Goal: Task Accomplishment & Management: Use online tool/utility

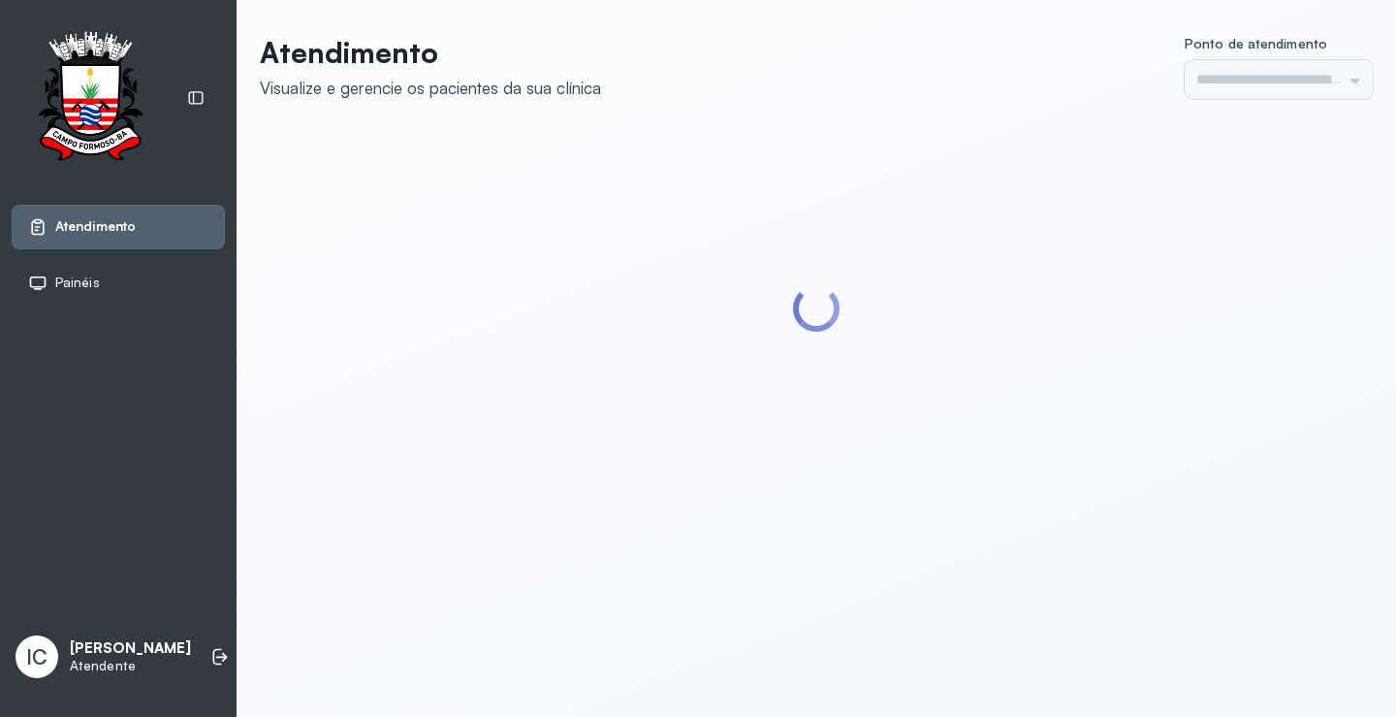
type input "*********"
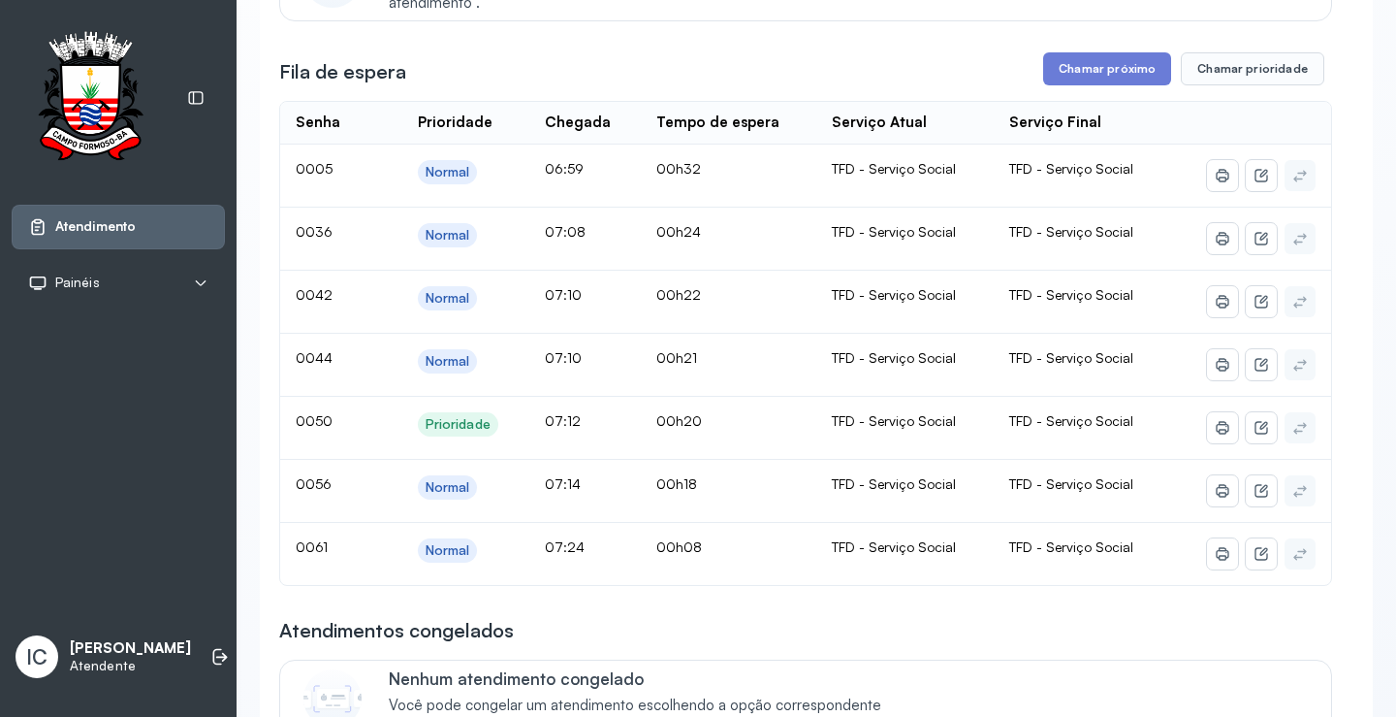
scroll to position [194, 0]
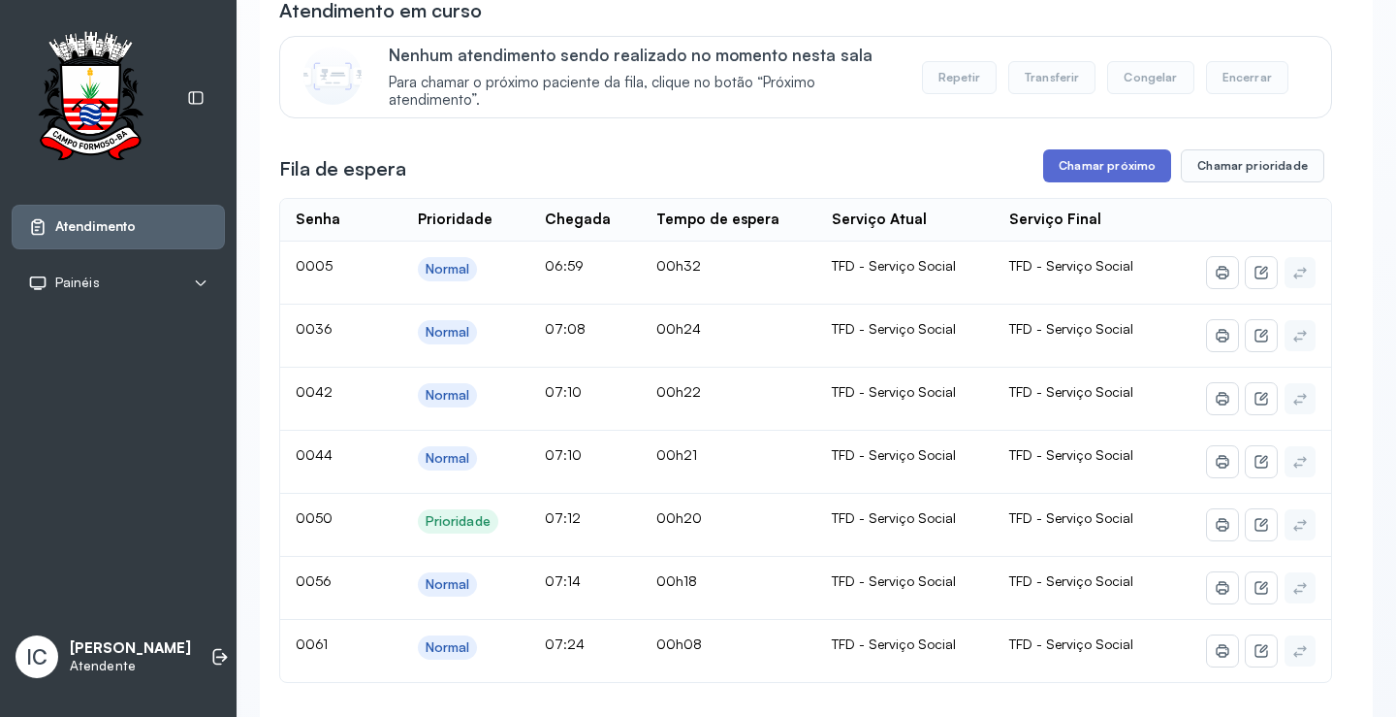
click at [1093, 174] on button "Chamar próximo" at bounding box center [1107, 165] width 128 height 33
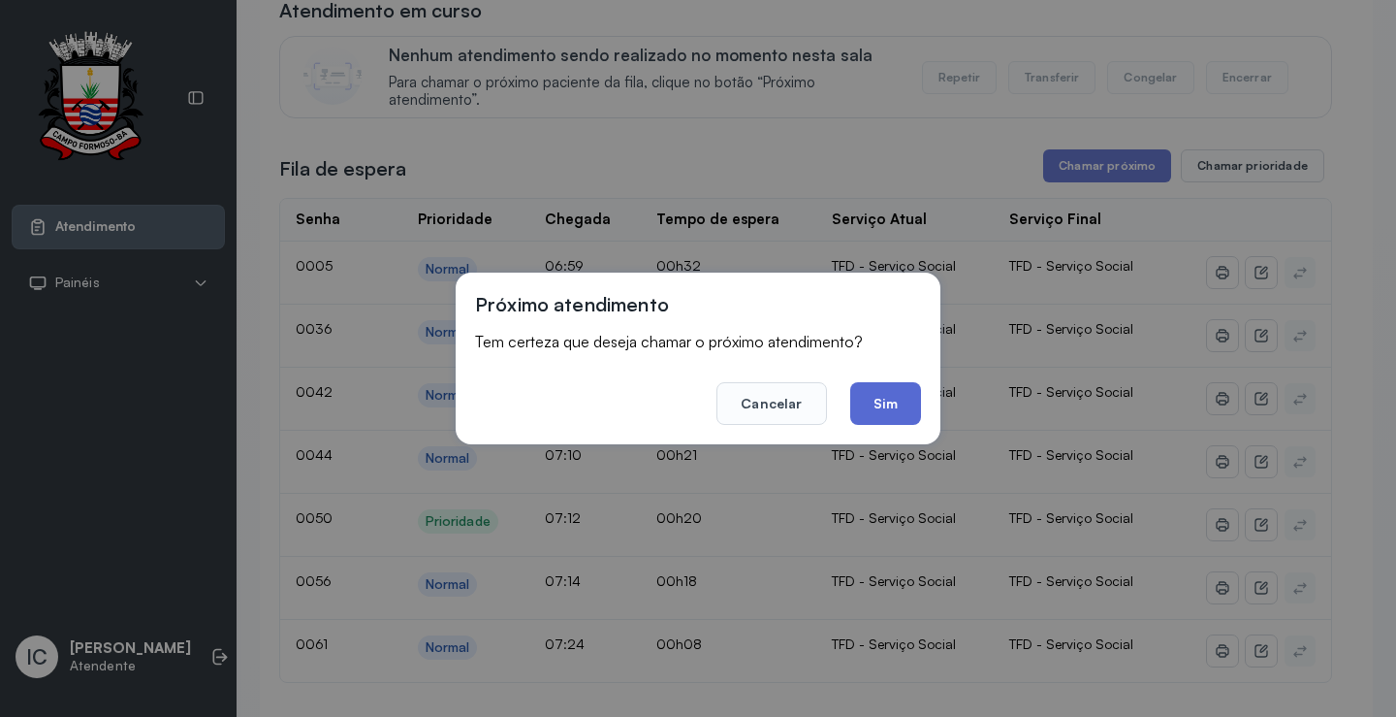
click at [889, 406] on button "Sim" at bounding box center [885, 403] width 71 height 43
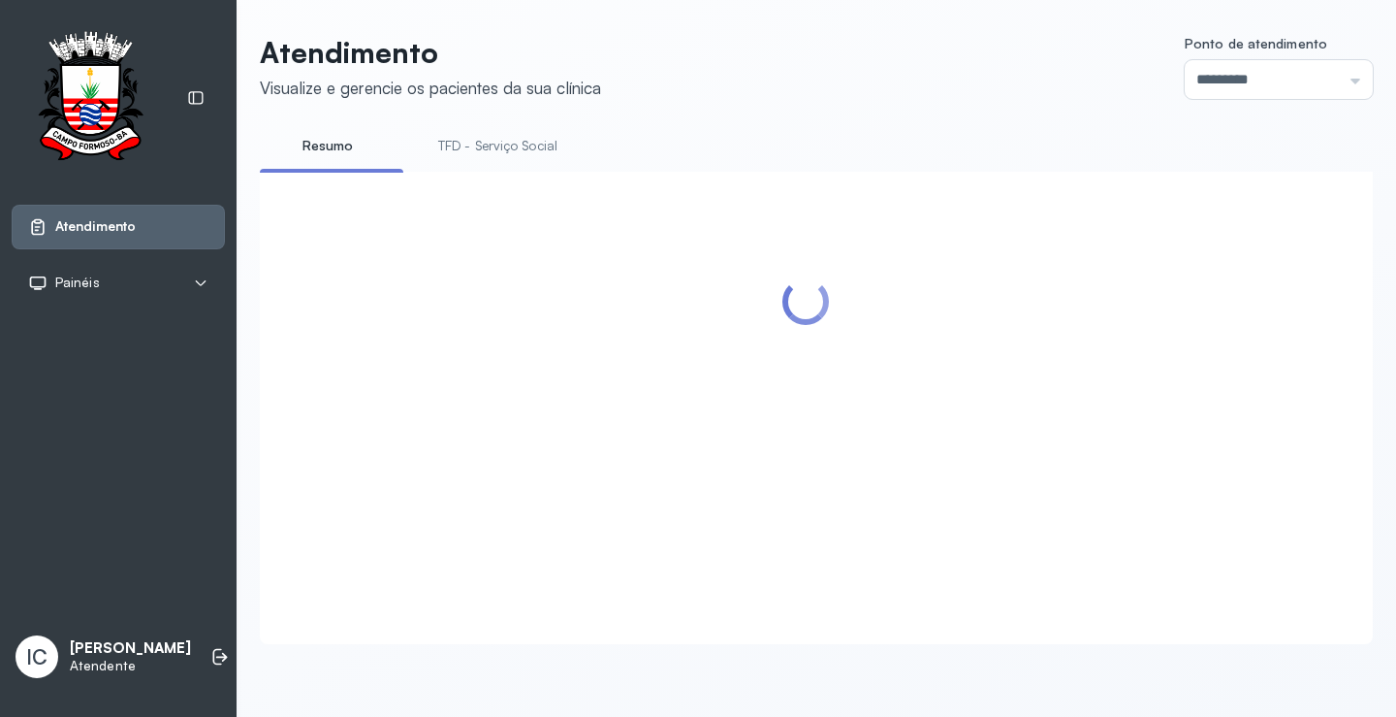
scroll to position [97, 0]
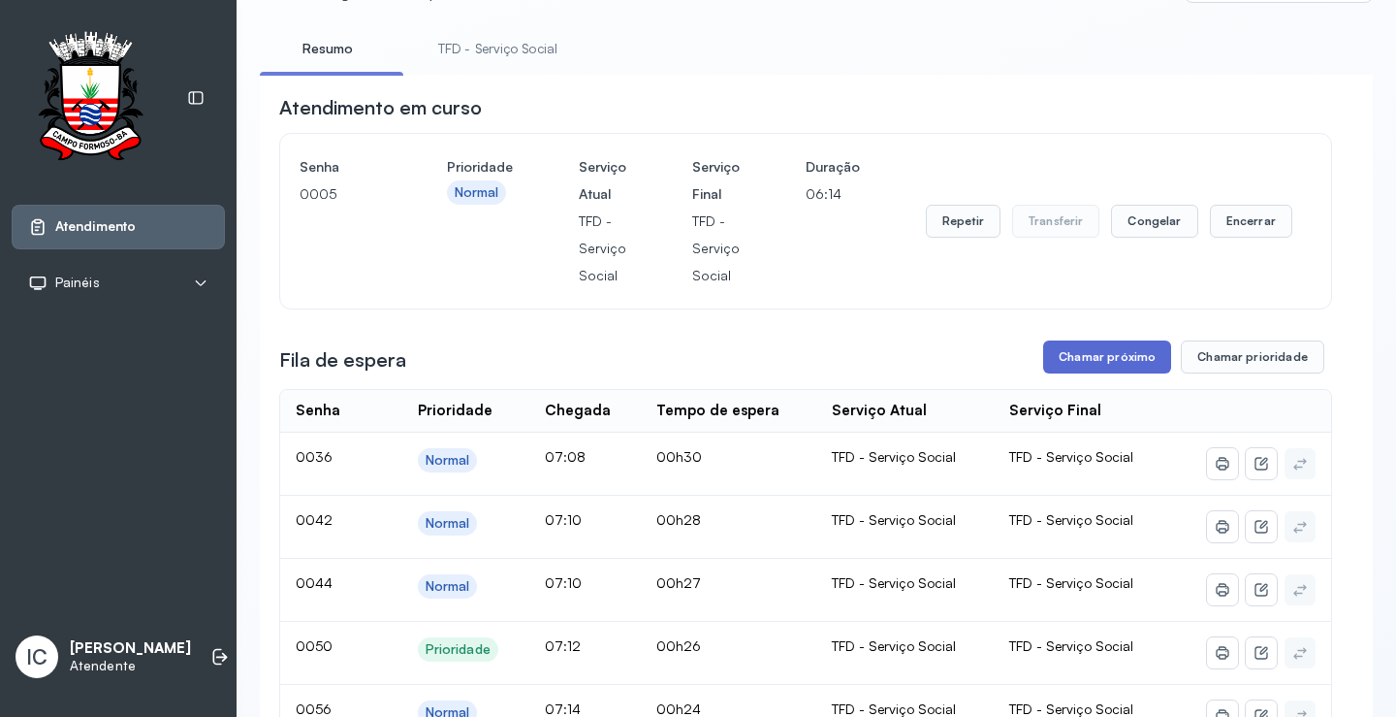
click at [1118, 369] on button "Chamar próximo" at bounding box center [1107, 356] width 128 height 33
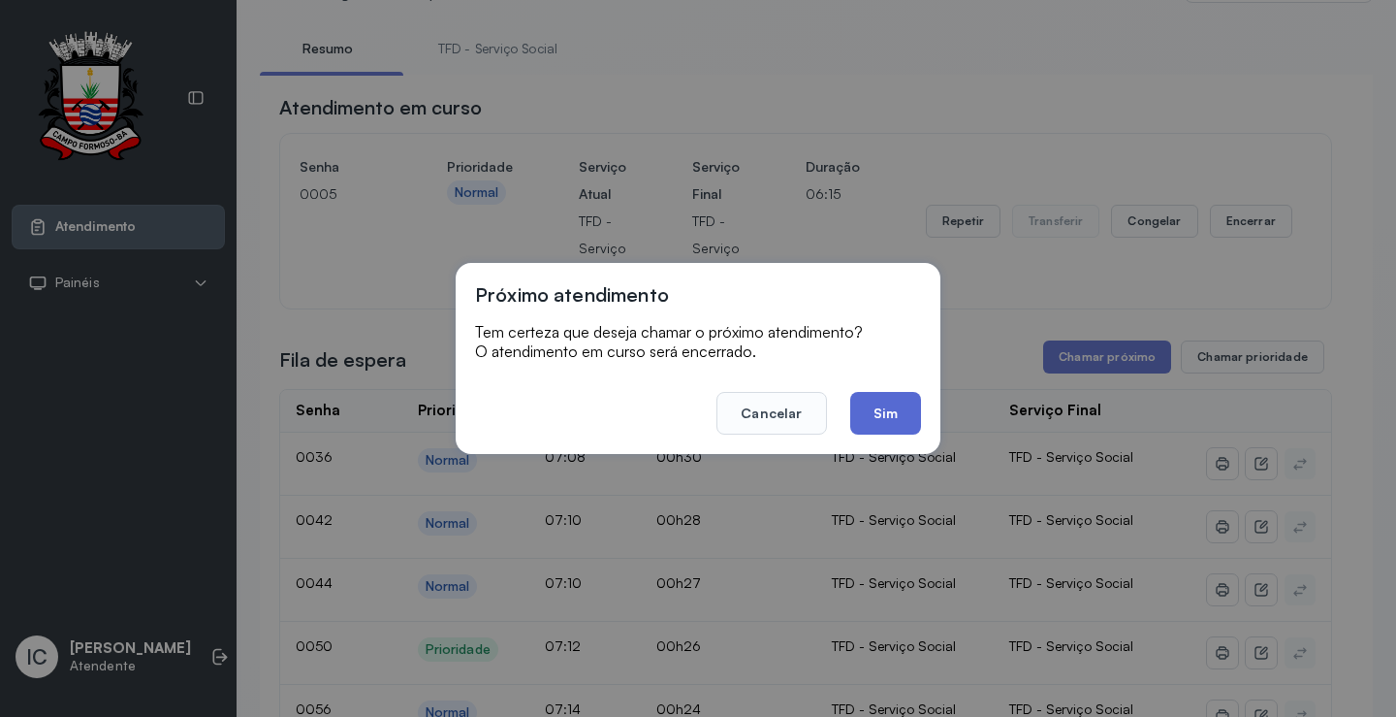
click at [898, 421] on button "Sim" at bounding box center [885, 413] width 71 height 43
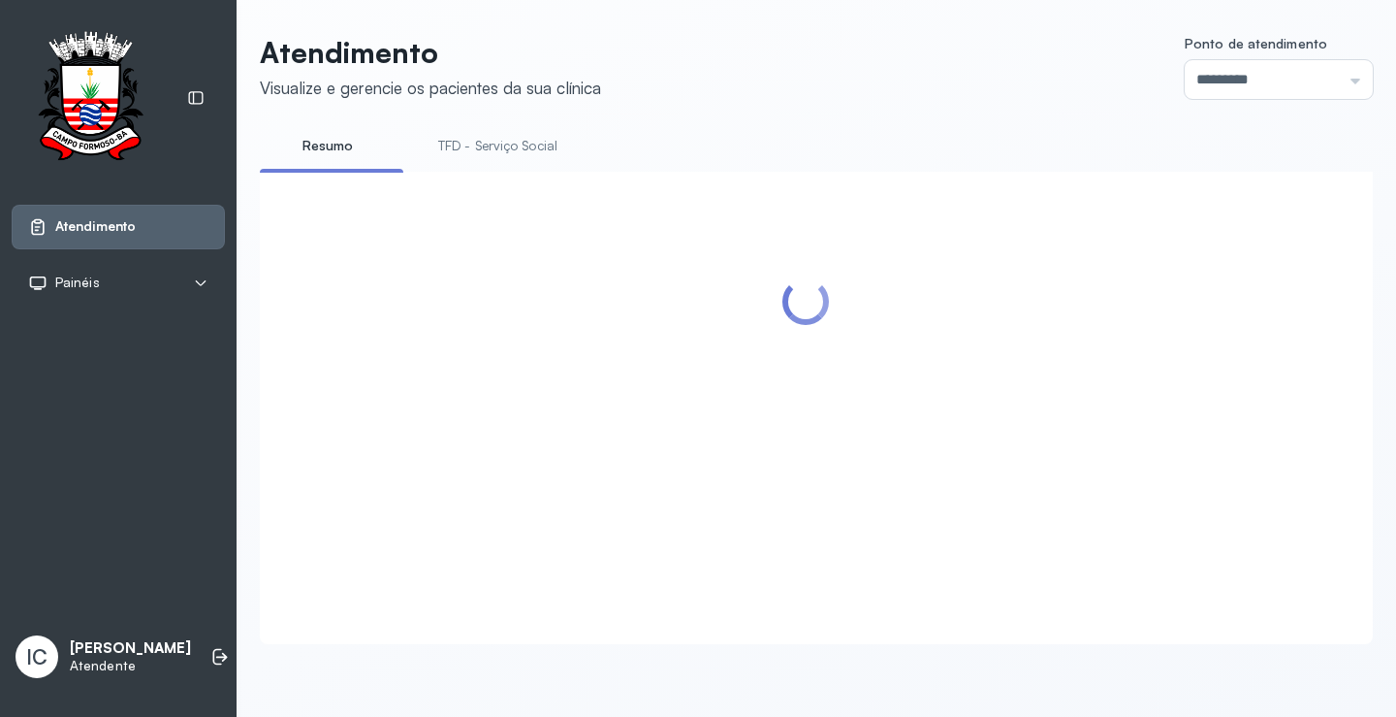
scroll to position [194, 0]
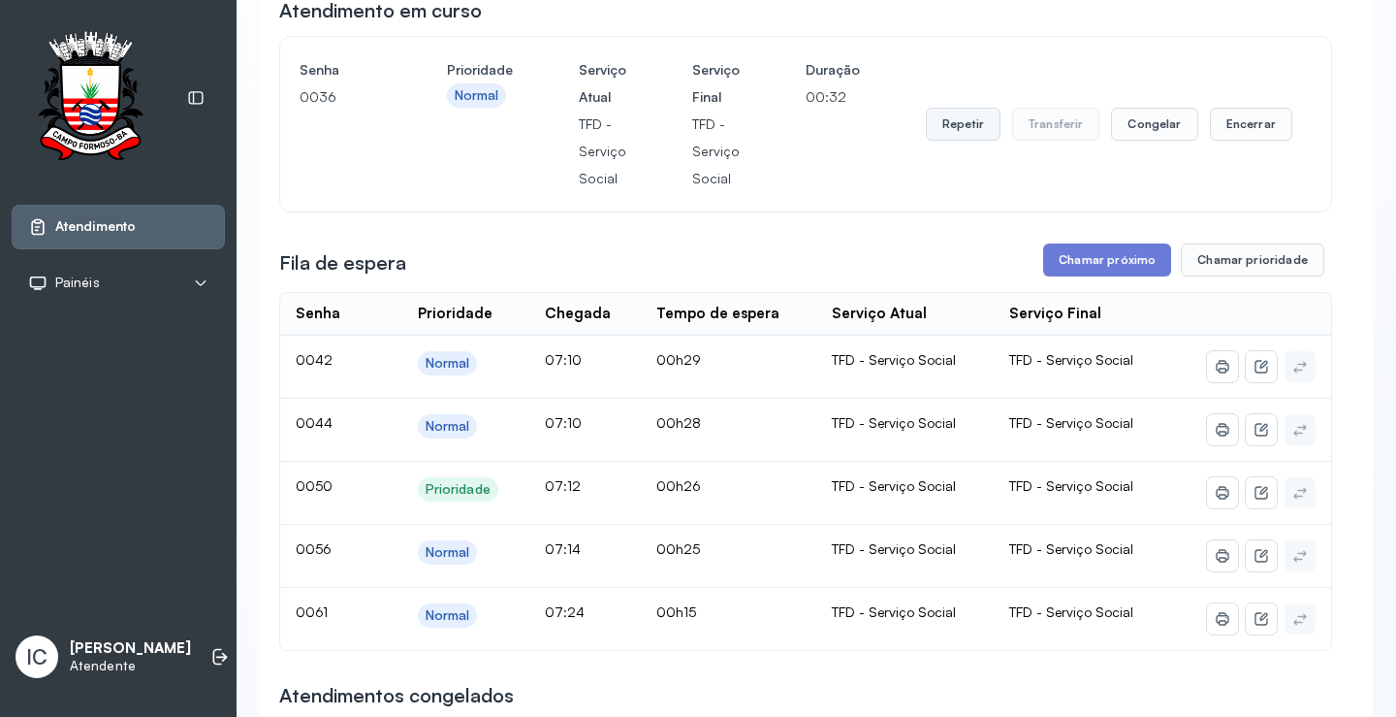
click at [958, 130] on button "Repetir" at bounding box center [963, 124] width 75 height 33
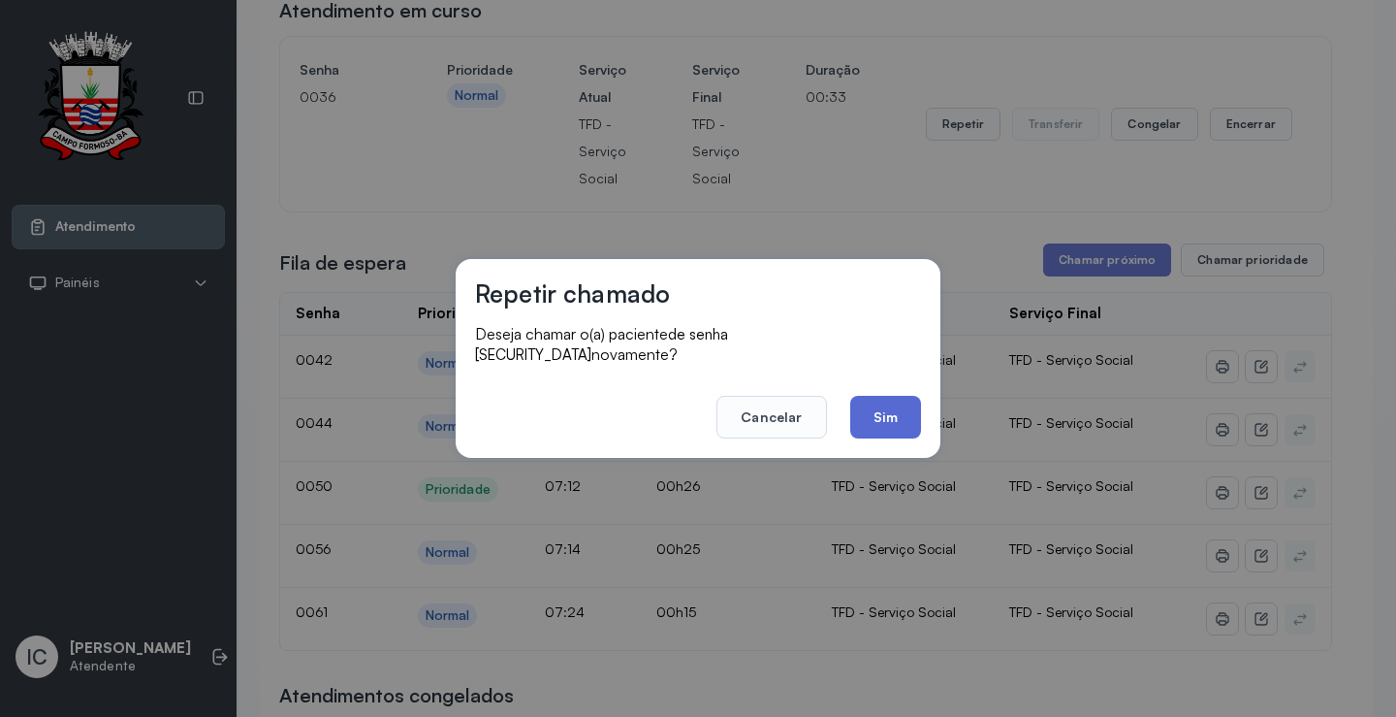
click at [901, 406] on button "Sim" at bounding box center [885, 417] width 71 height 43
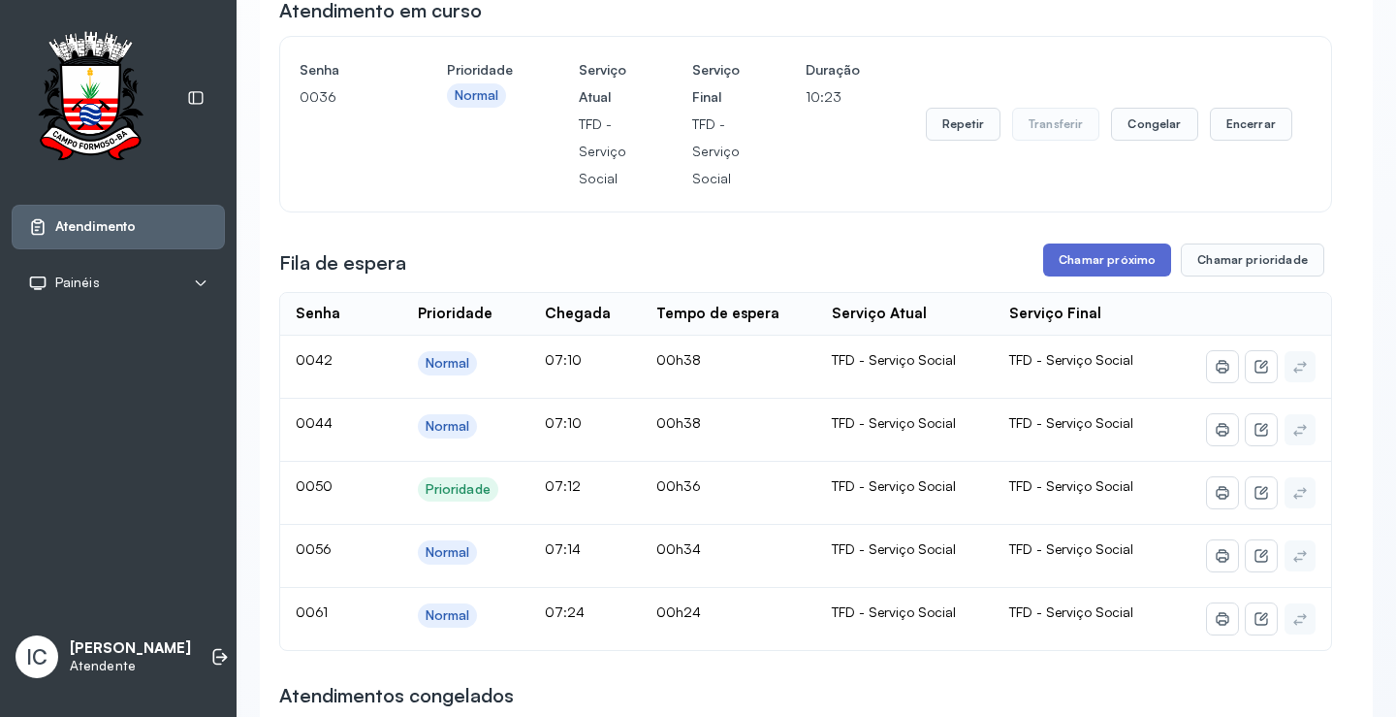
click at [1105, 252] on button "Chamar próximo" at bounding box center [1107, 259] width 128 height 33
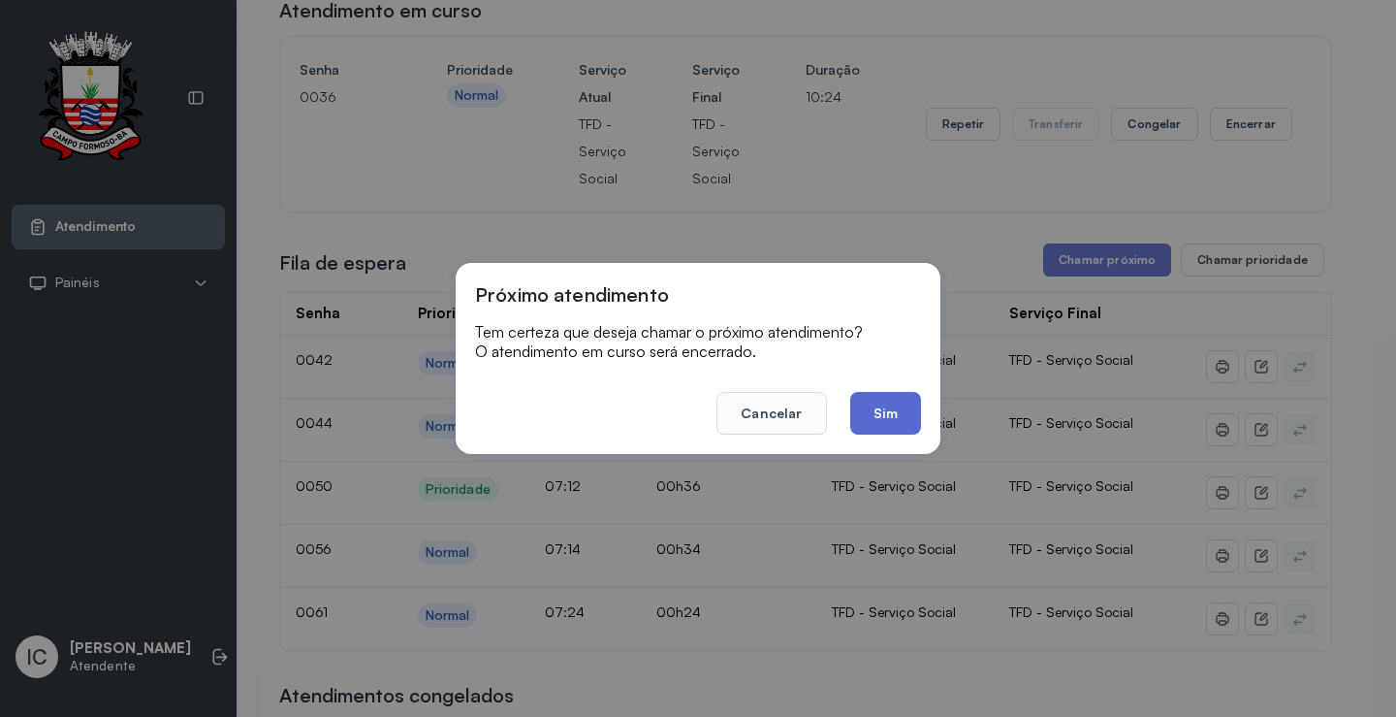
click at [891, 408] on button "Sim" at bounding box center [885, 413] width 71 height 43
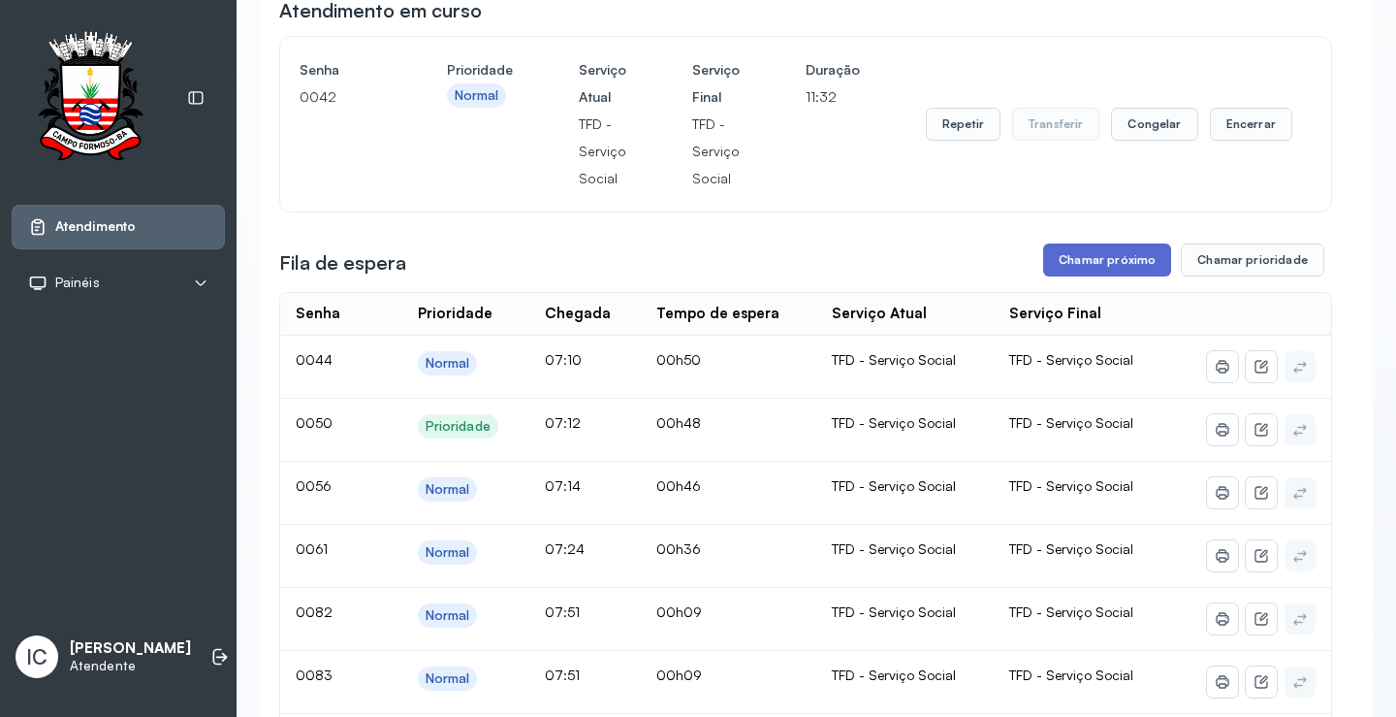
click at [1126, 261] on button "Chamar próximo" at bounding box center [1107, 259] width 128 height 33
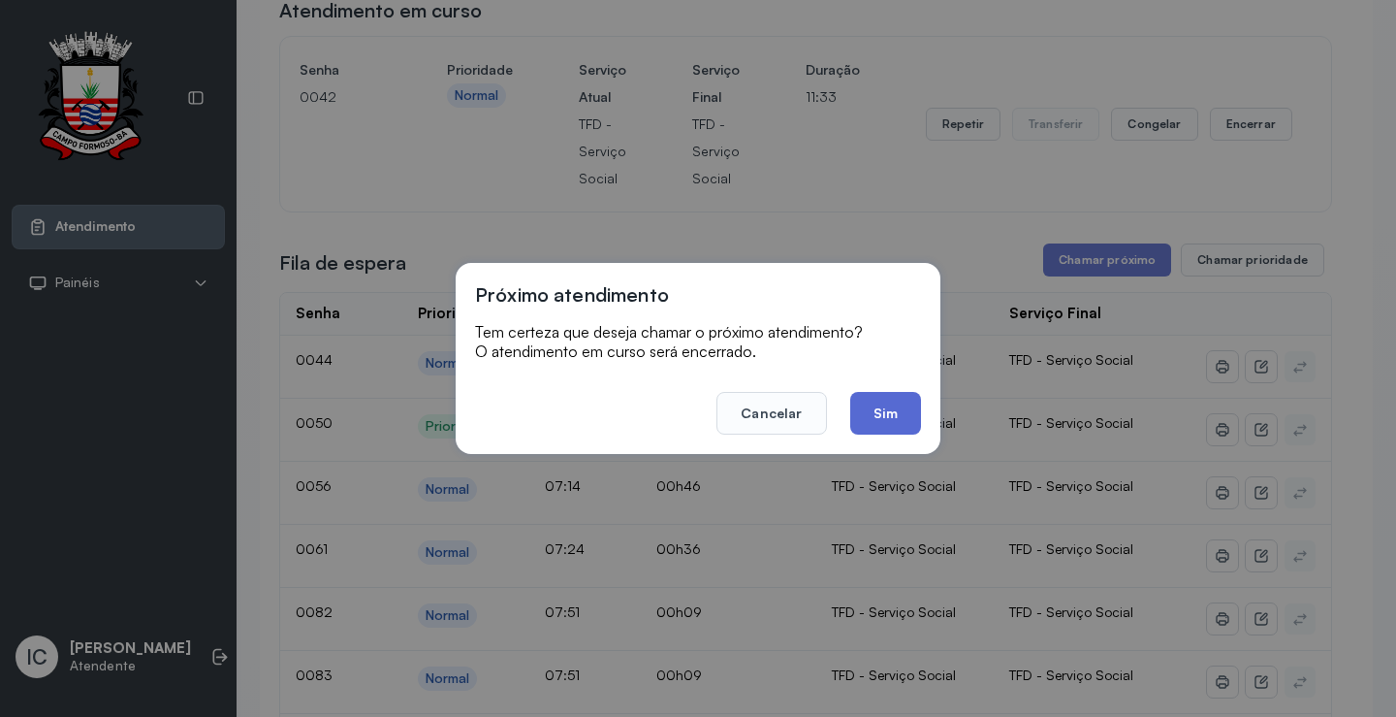
click at [888, 428] on button "Sim" at bounding box center [885, 413] width 71 height 43
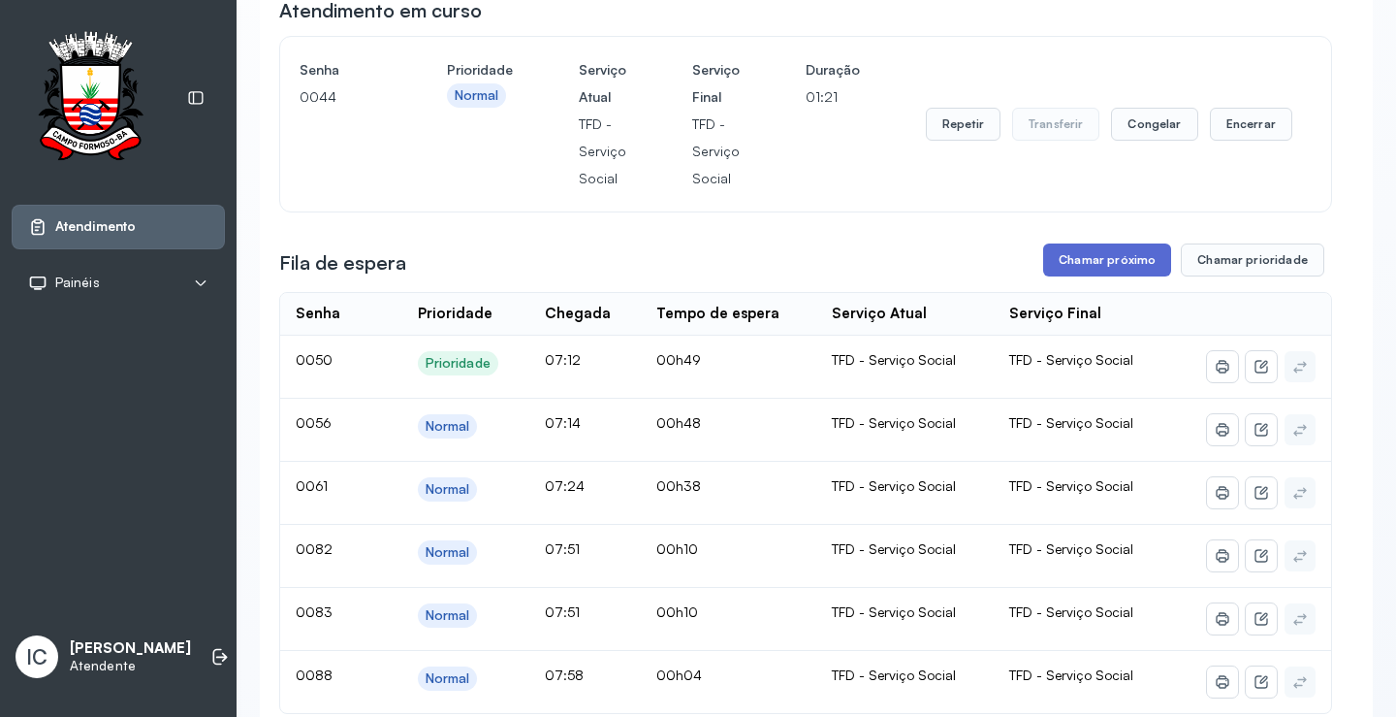
click at [1107, 262] on button "Chamar próximo" at bounding box center [1107, 259] width 128 height 33
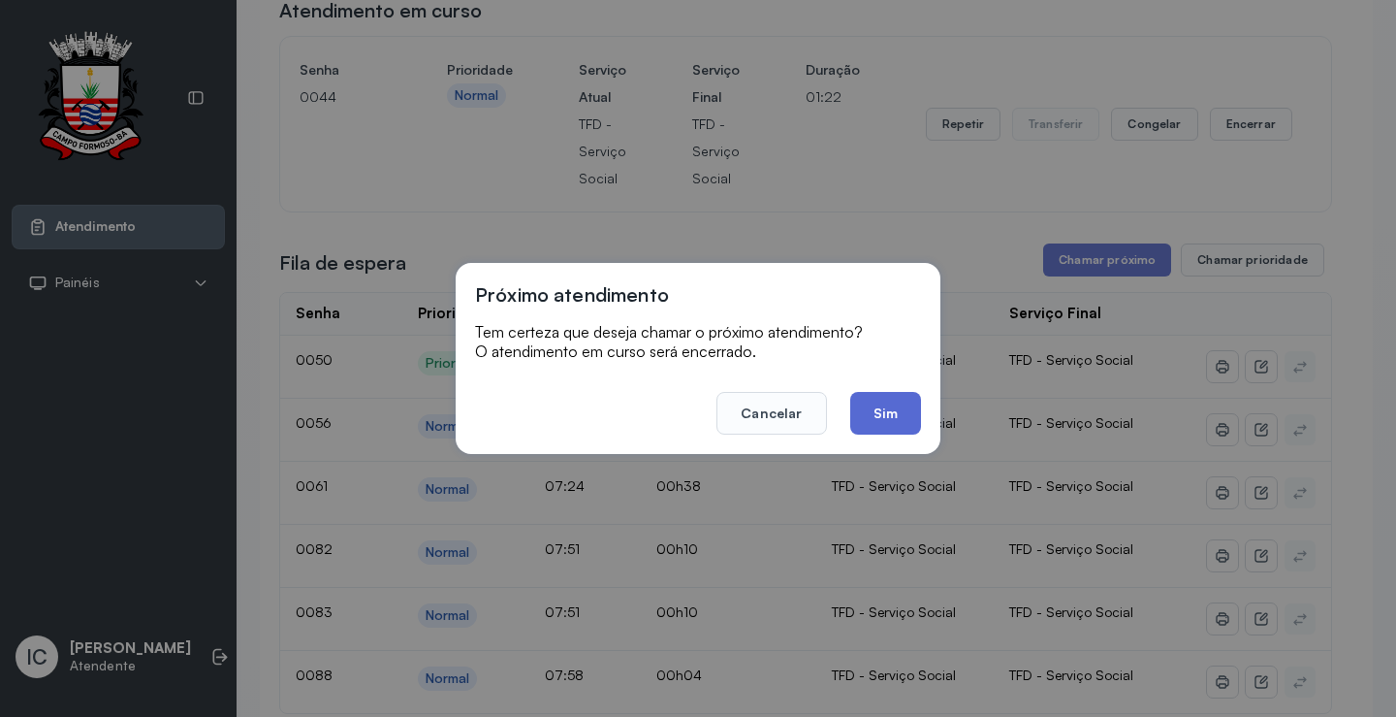
click at [892, 417] on button "Sim" at bounding box center [885, 413] width 71 height 43
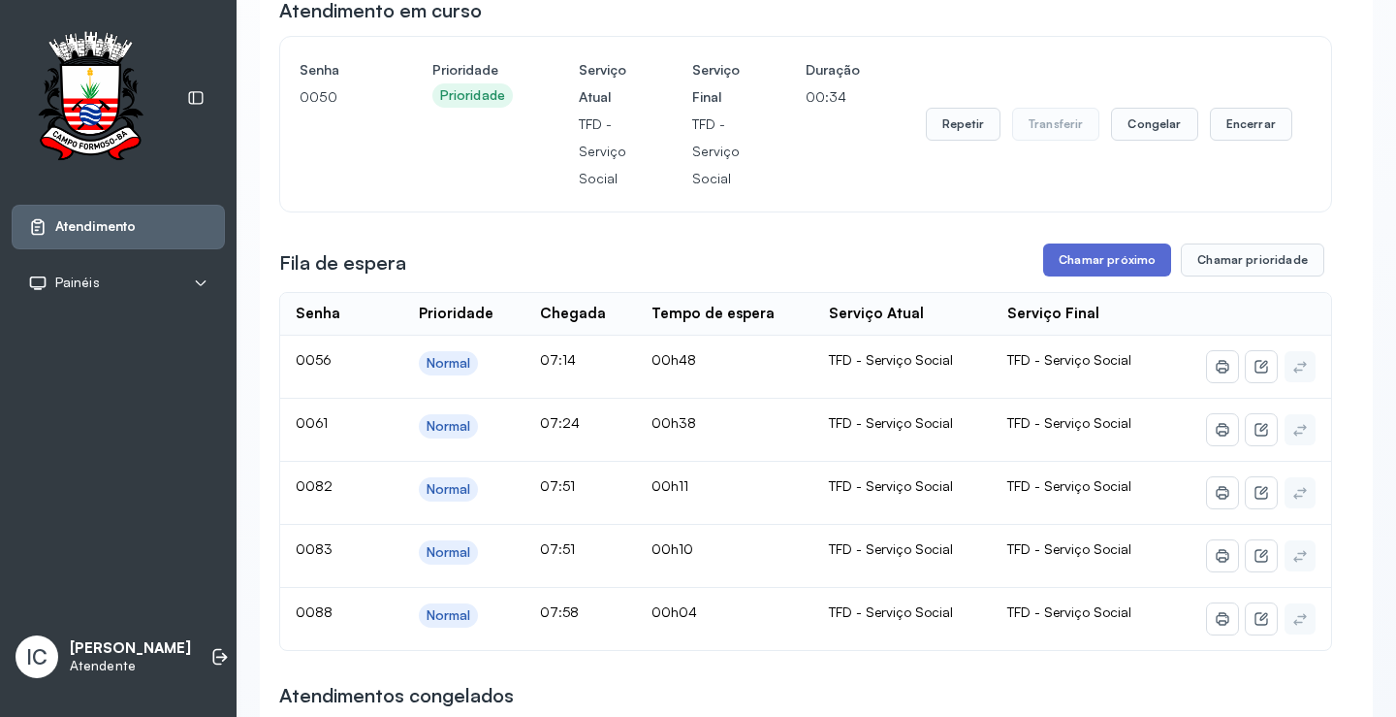
click at [1117, 270] on button "Chamar próximo" at bounding box center [1107, 259] width 128 height 33
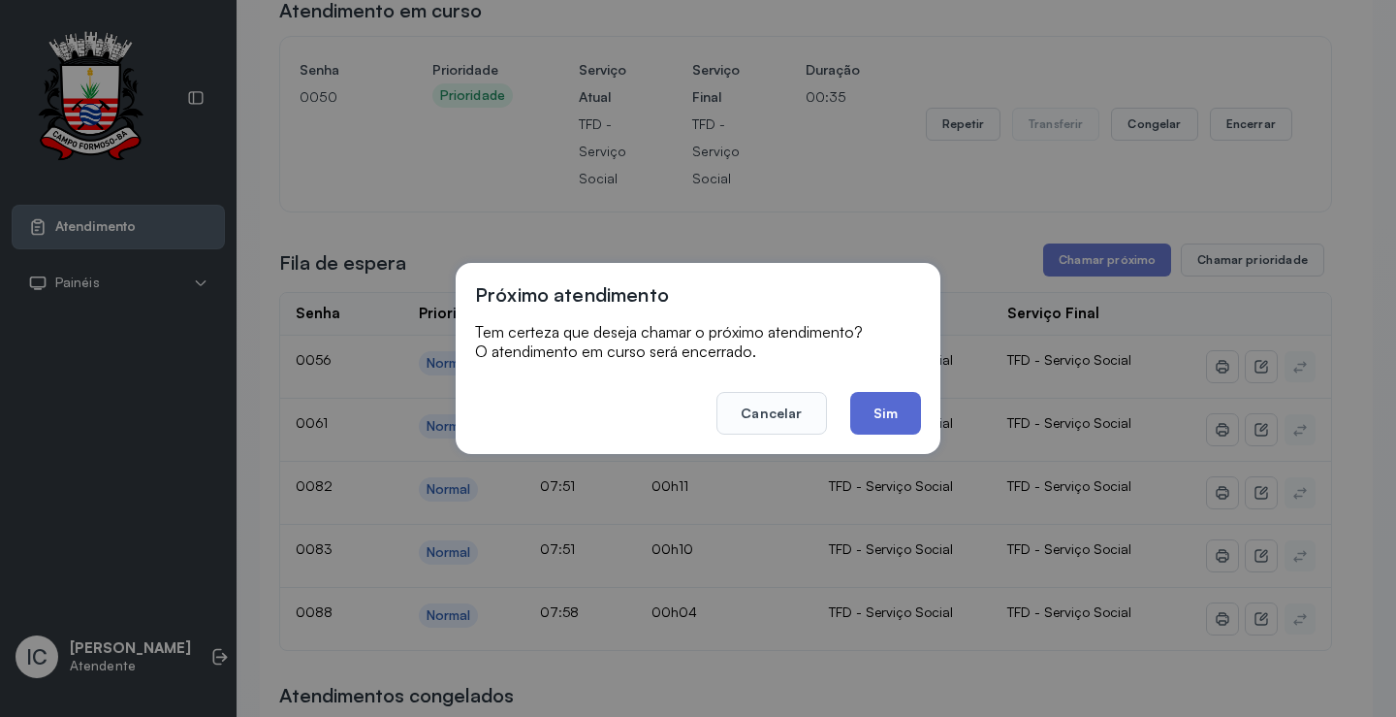
click at [892, 401] on button "Sim" at bounding box center [885, 413] width 71 height 43
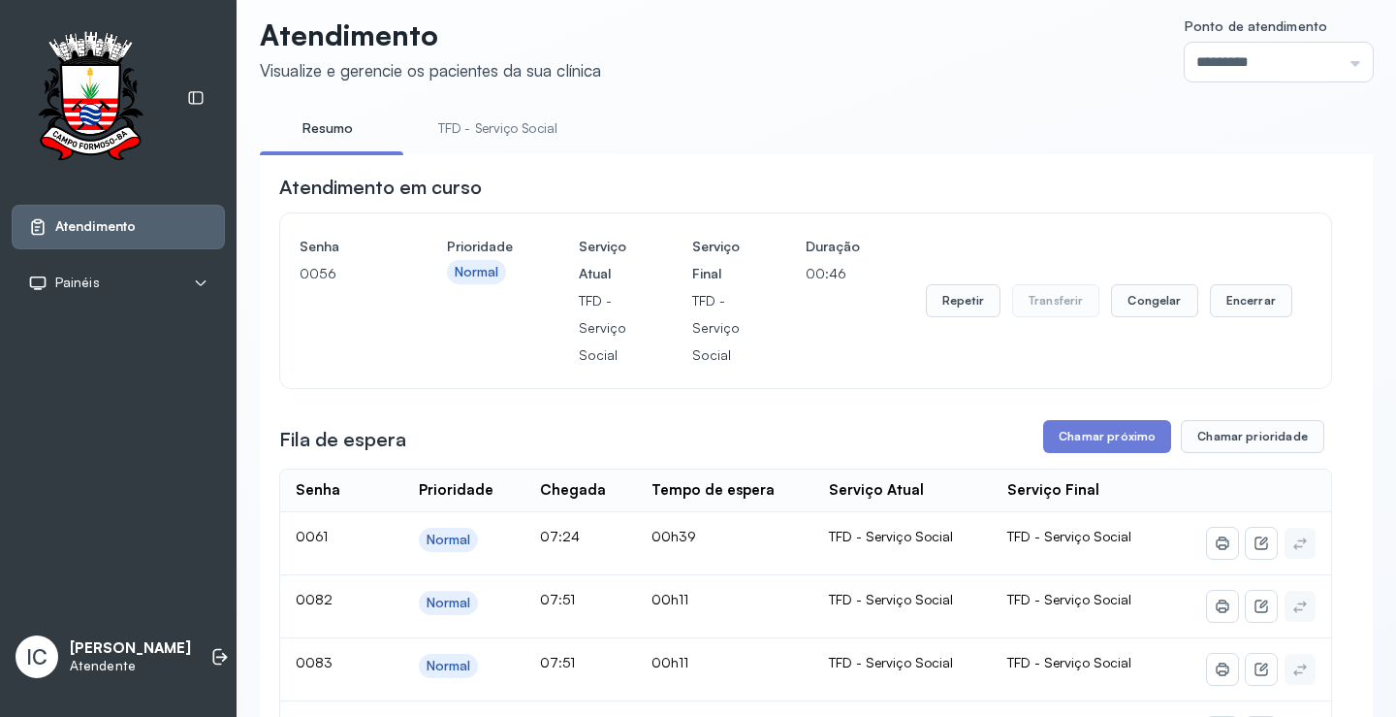
scroll to position [0, 0]
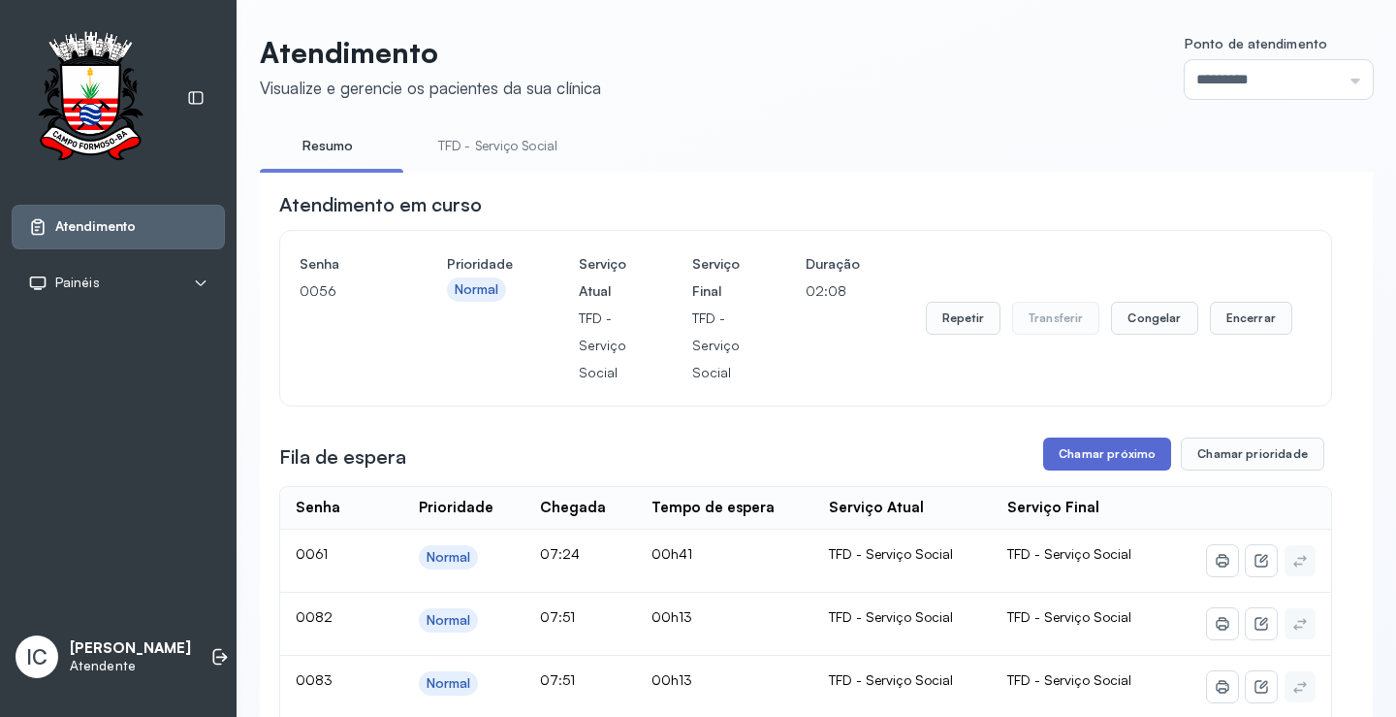
click at [1096, 455] on button "Chamar próximo" at bounding box center [1107, 453] width 128 height 33
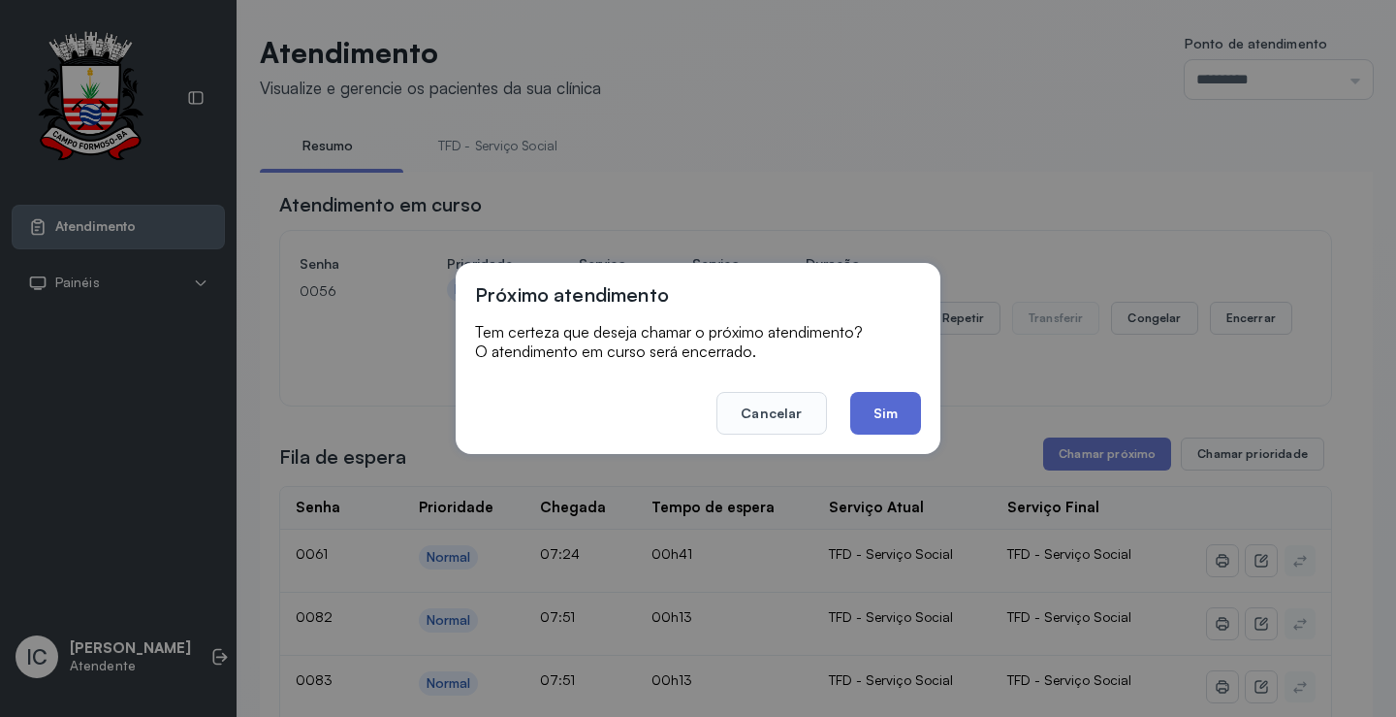
click at [872, 412] on button "Sim" at bounding box center [885, 413] width 71 height 43
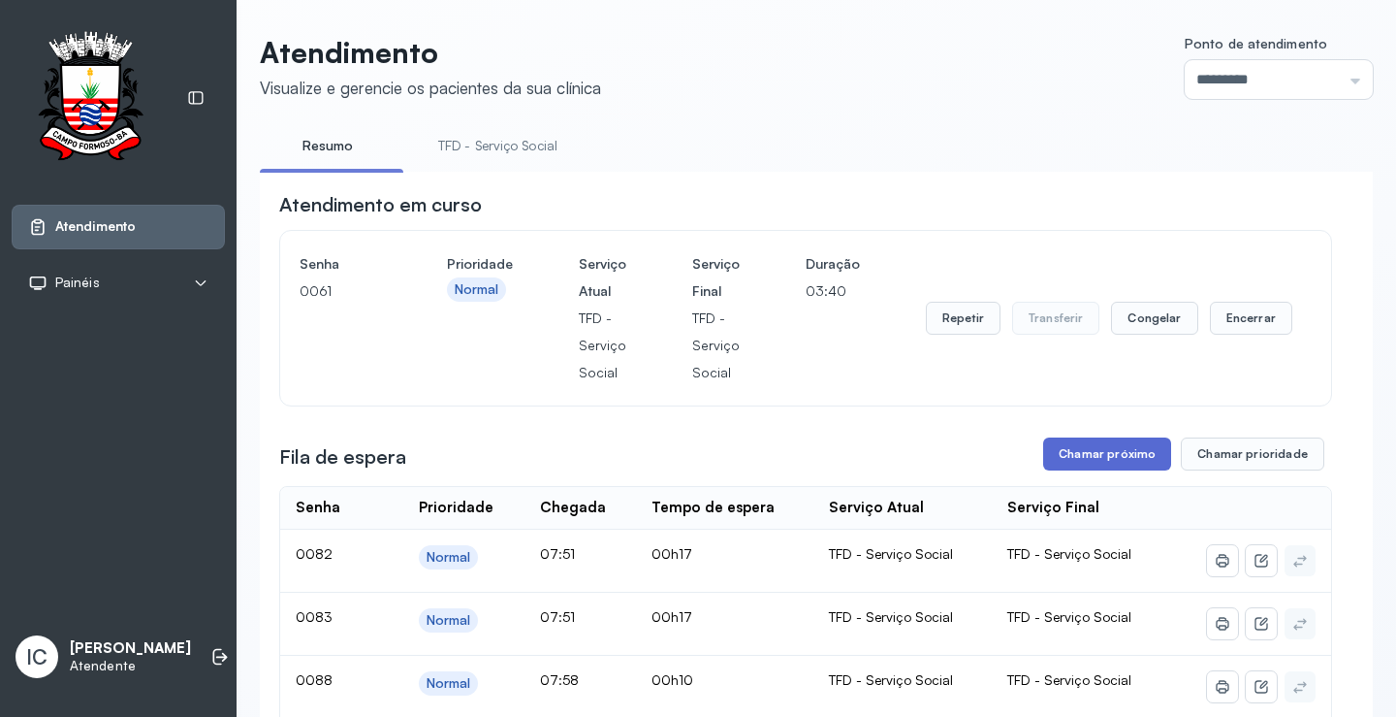
click at [1061, 461] on button "Chamar próximo" at bounding box center [1107, 453] width 128 height 33
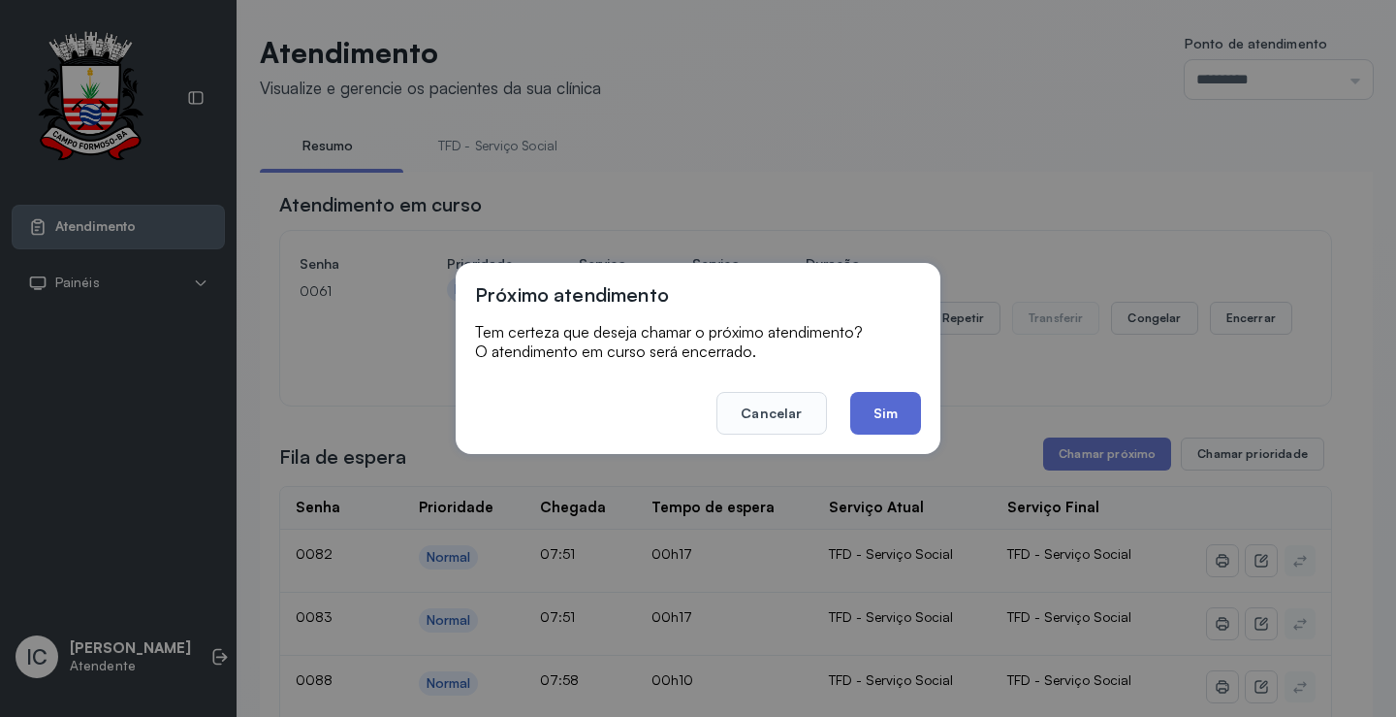
click at [907, 418] on button "Sim" at bounding box center [885, 413] width 71 height 43
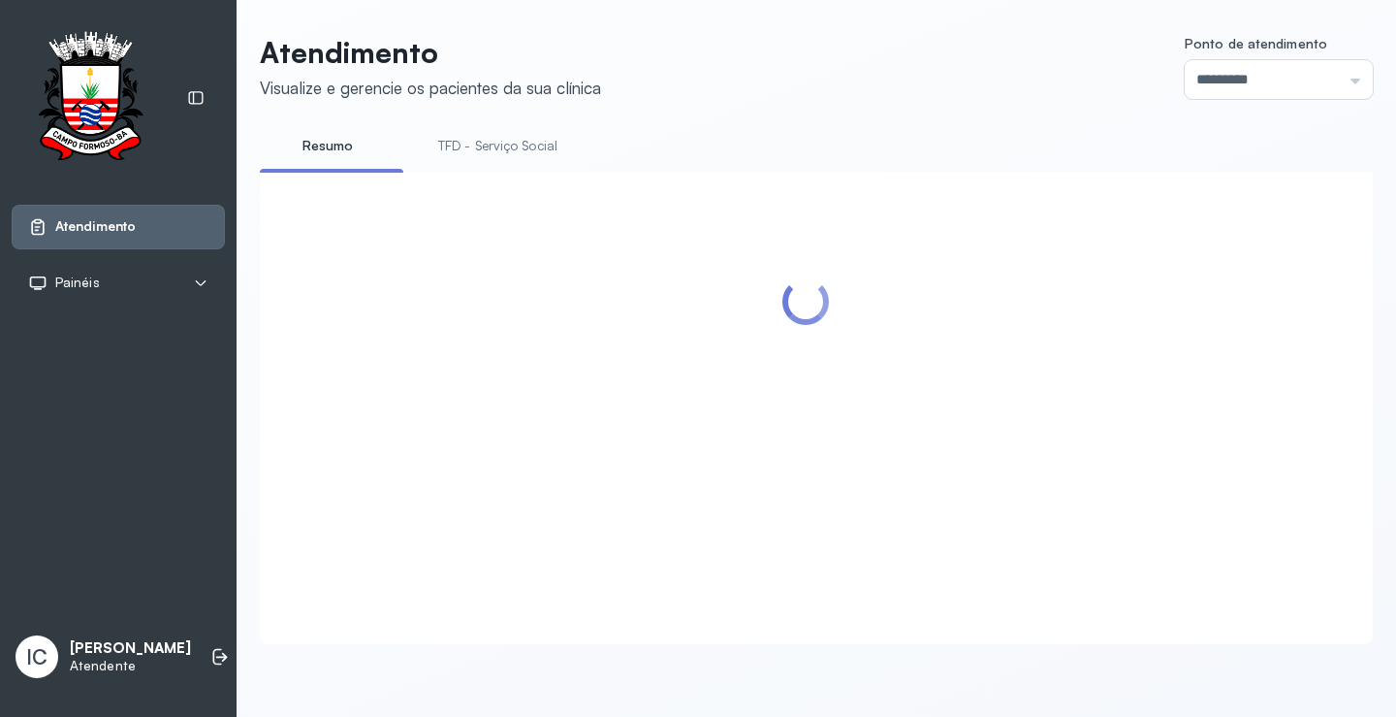
scroll to position [291, 0]
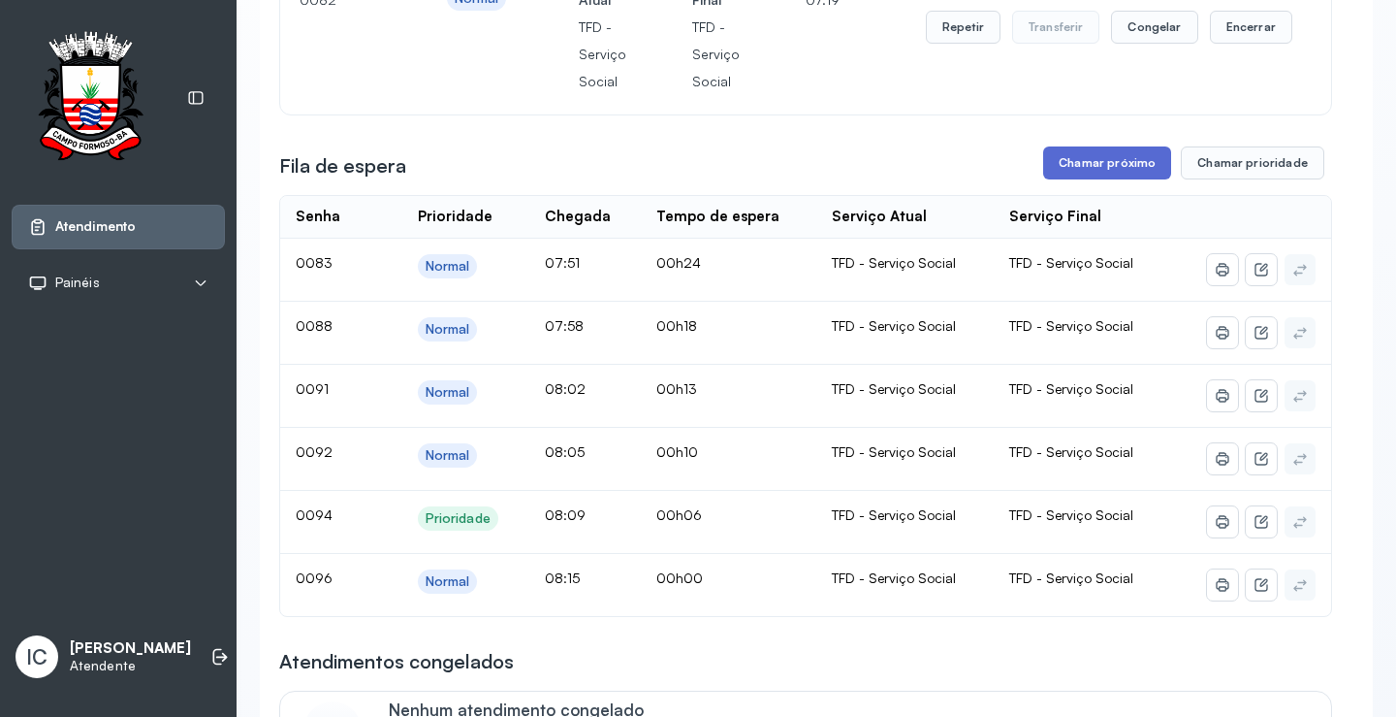
click at [1088, 175] on button "Chamar próximo" at bounding box center [1107, 162] width 128 height 33
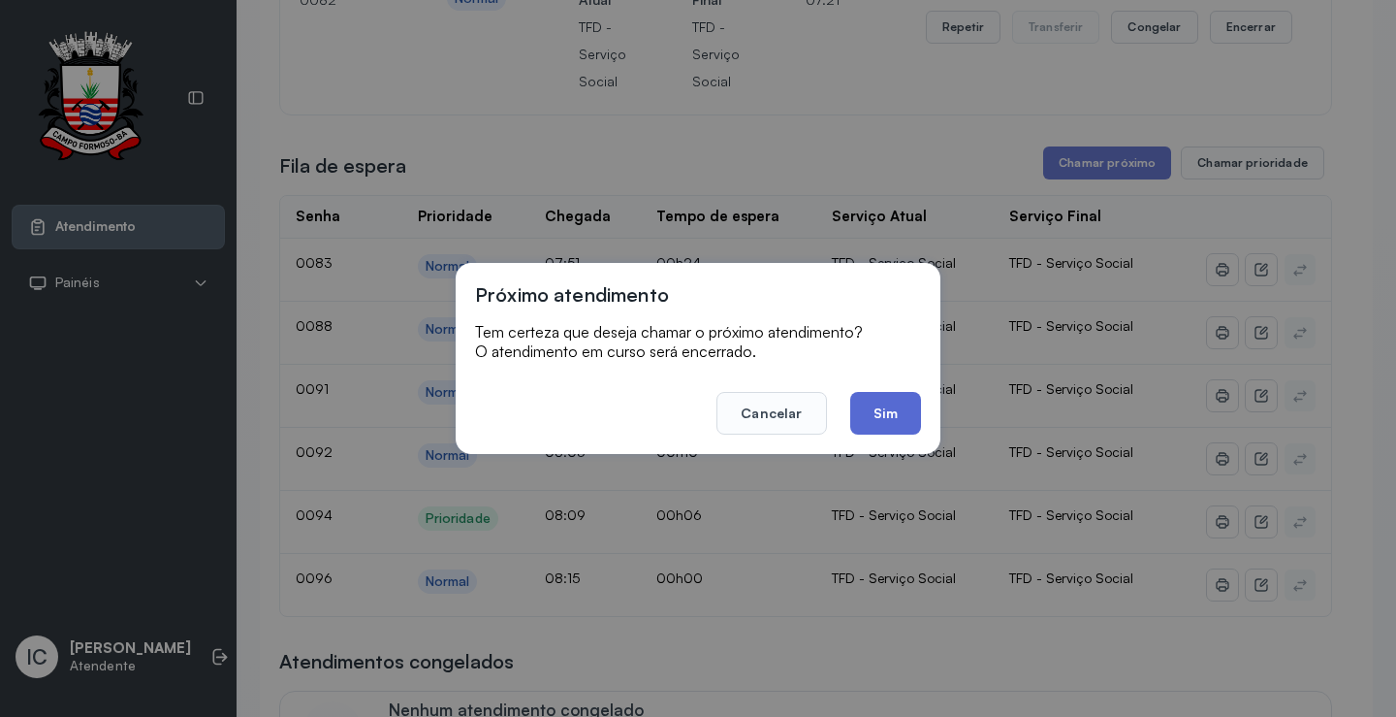
click at [886, 415] on button "Sim" at bounding box center [885, 413] width 71 height 43
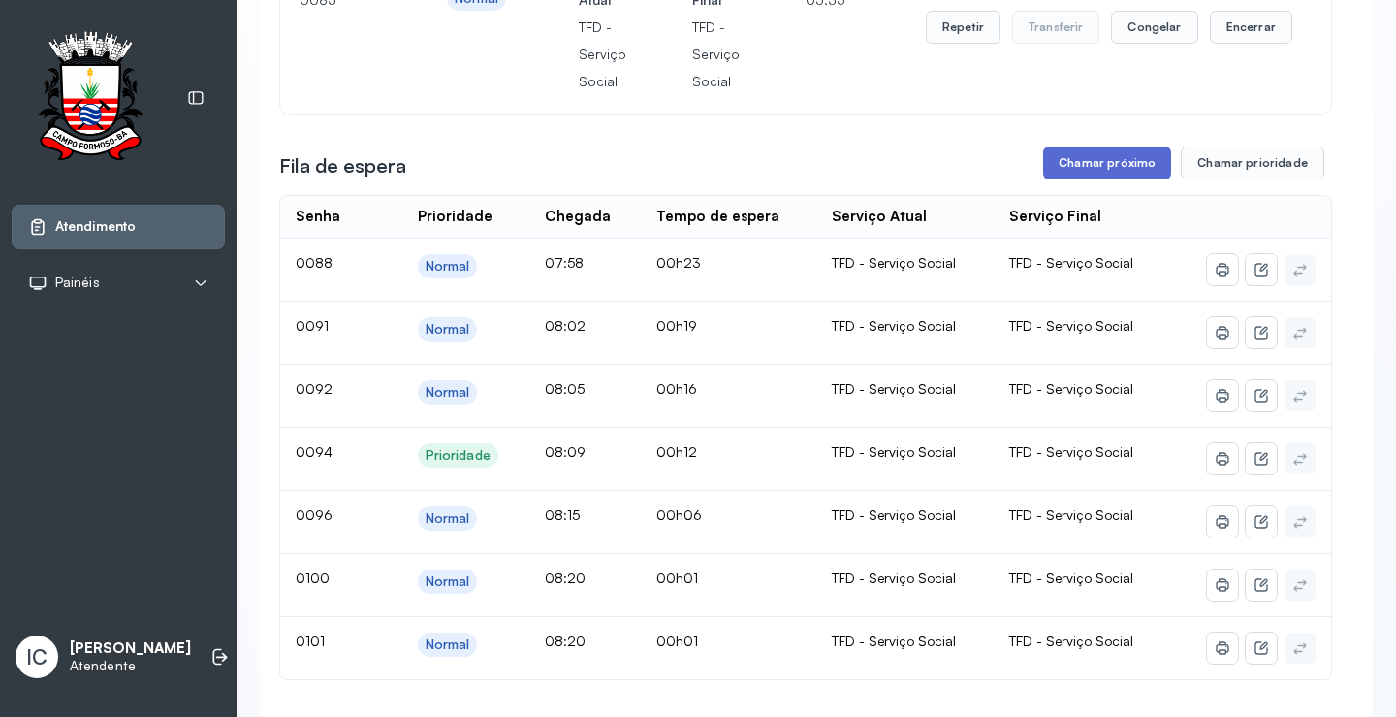
click at [1075, 169] on button "Chamar próximo" at bounding box center [1107, 162] width 128 height 33
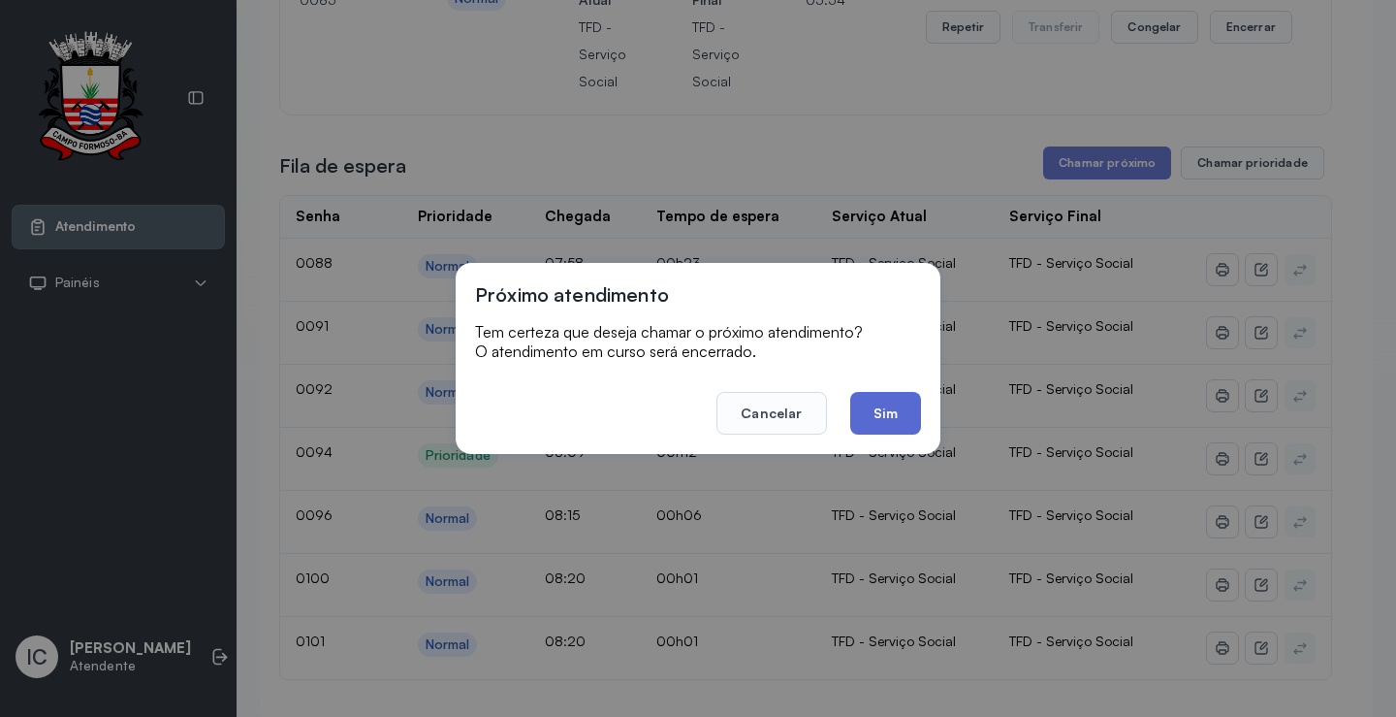
click at [891, 414] on button "Sim" at bounding box center [885, 413] width 71 height 43
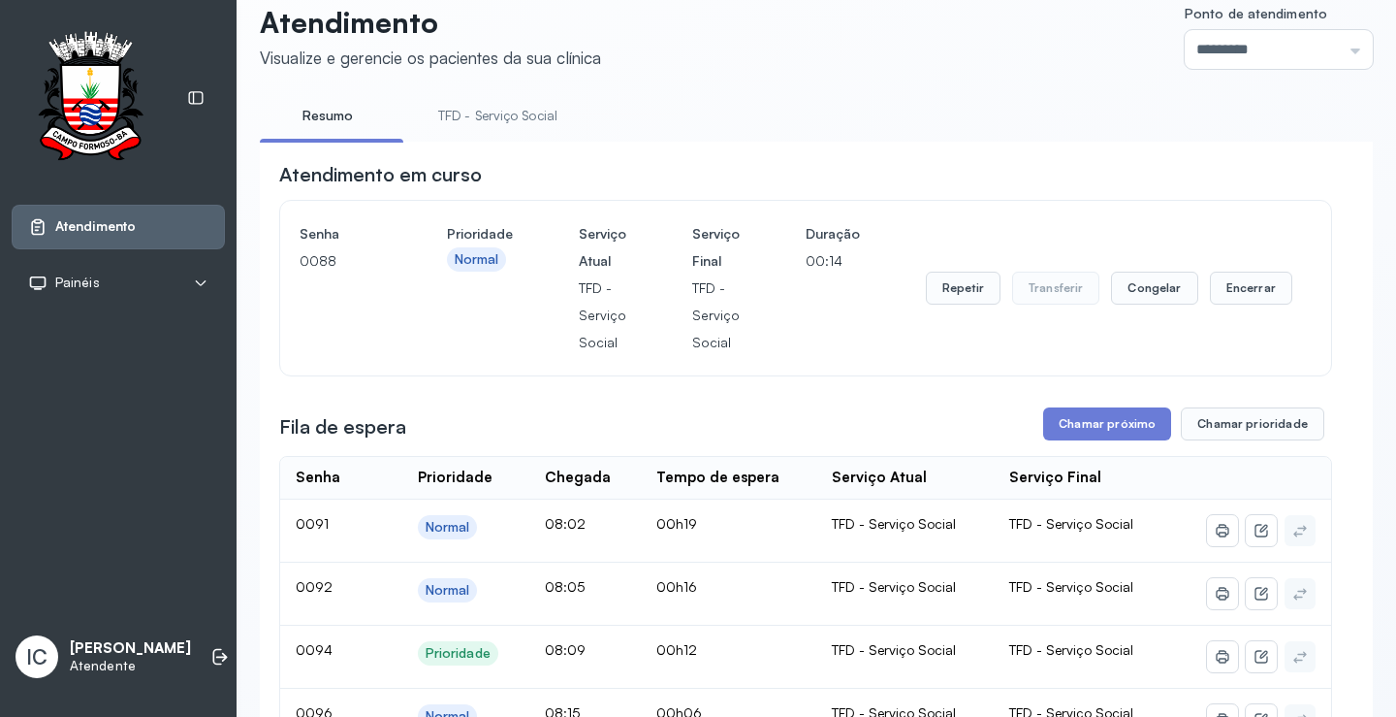
scroll to position [0, 0]
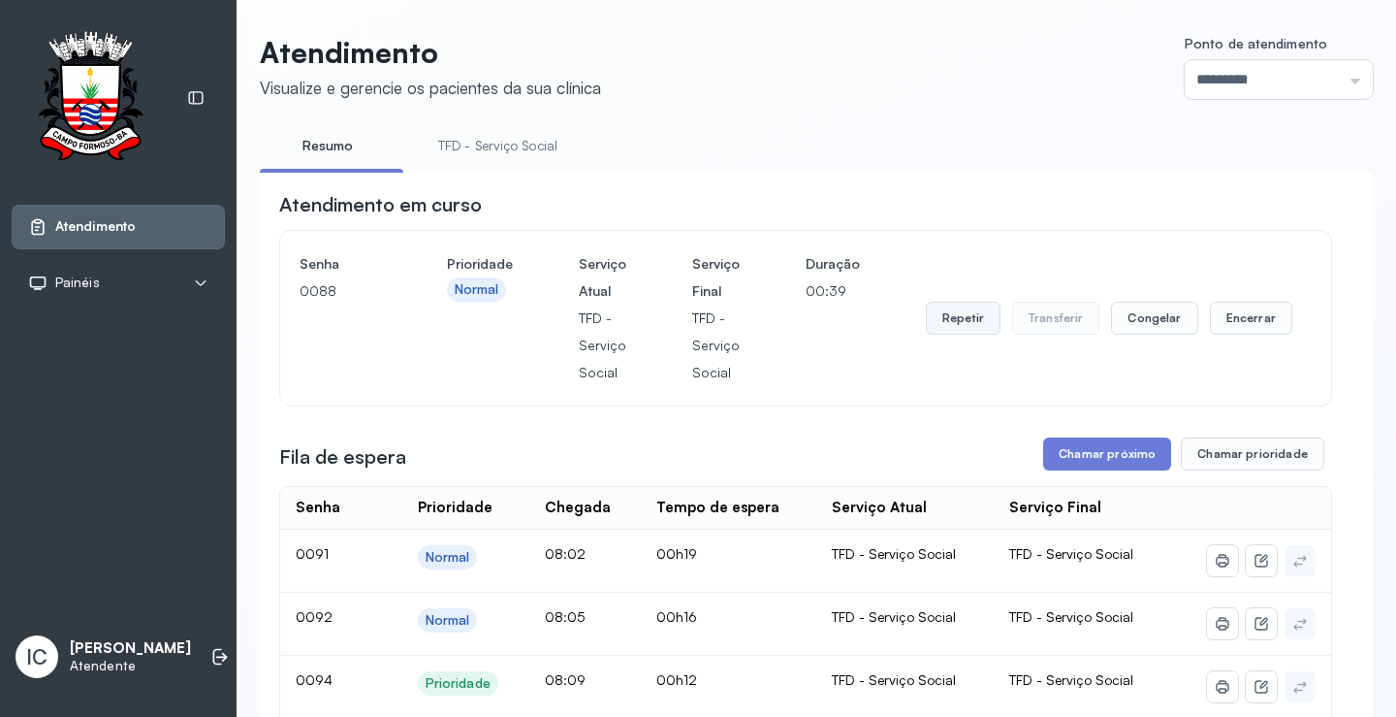
click at [961, 321] on button "Repetir" at bounding box center [963, 318] width 75 height 33
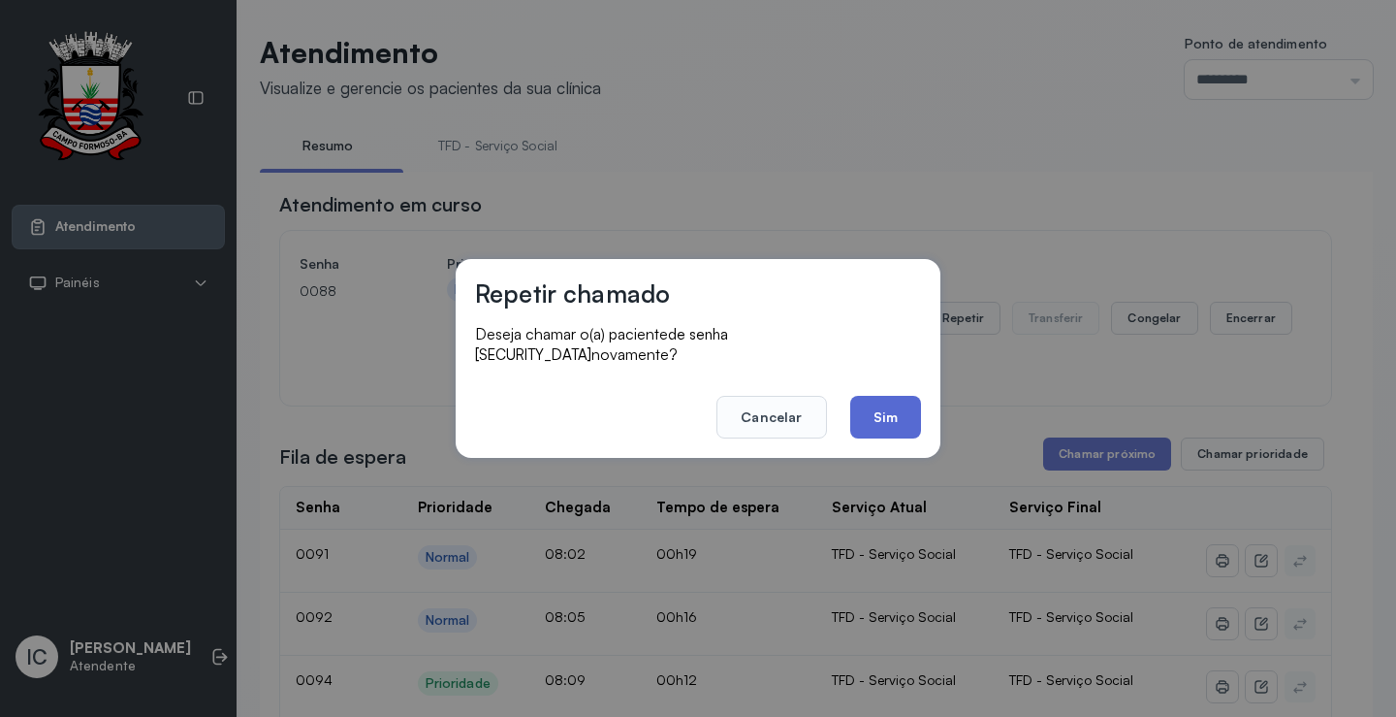
click at [885, 423] on button "Sim" at bounding box center [885, 417] width 71 height 43
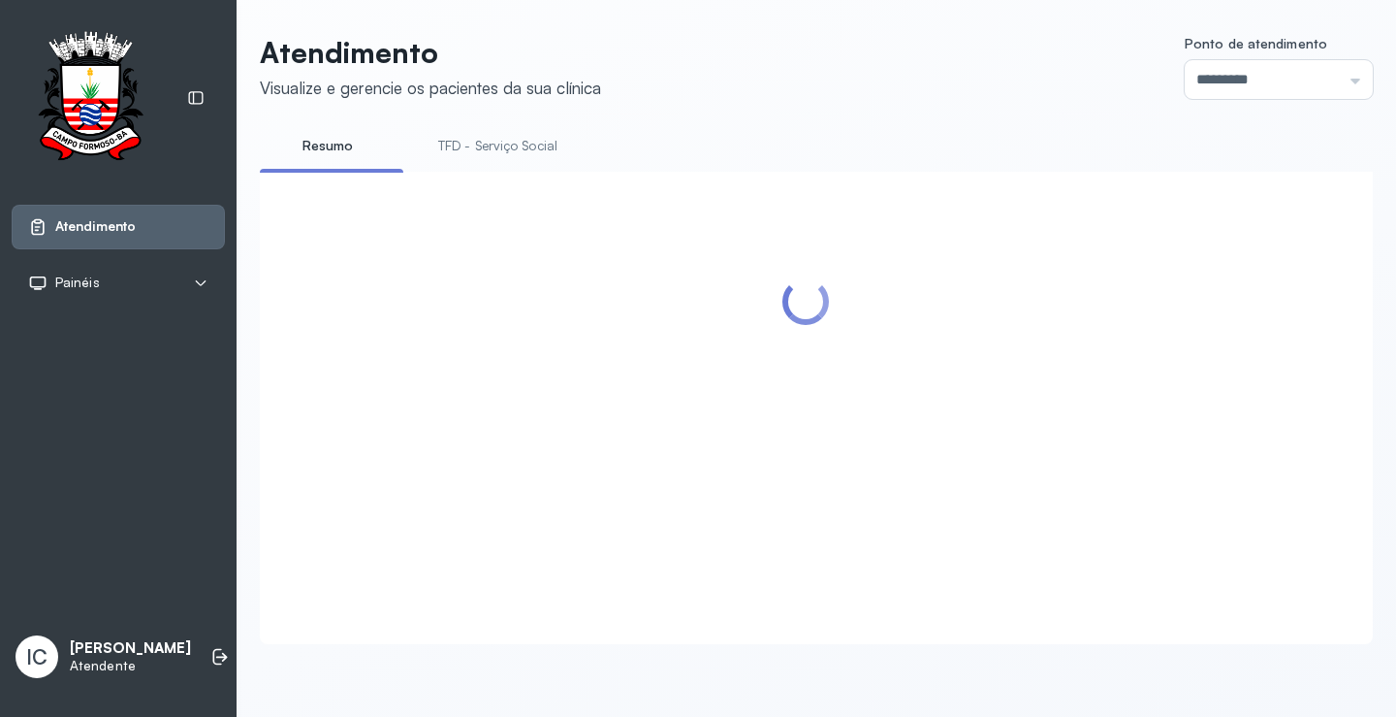
scroll to position [194, 0]
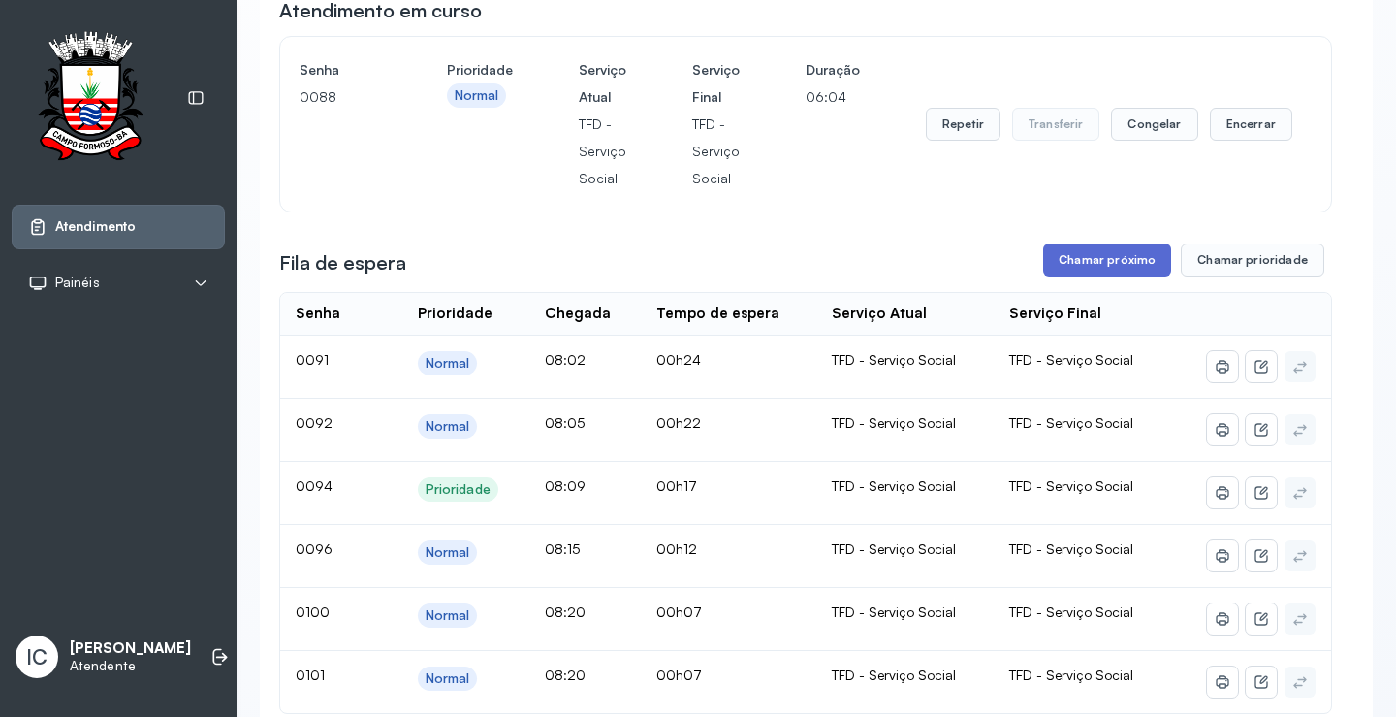
click at [1130, 261] on button "Chamar próximo" at bounding box center [1107, 259] width 128 height 33
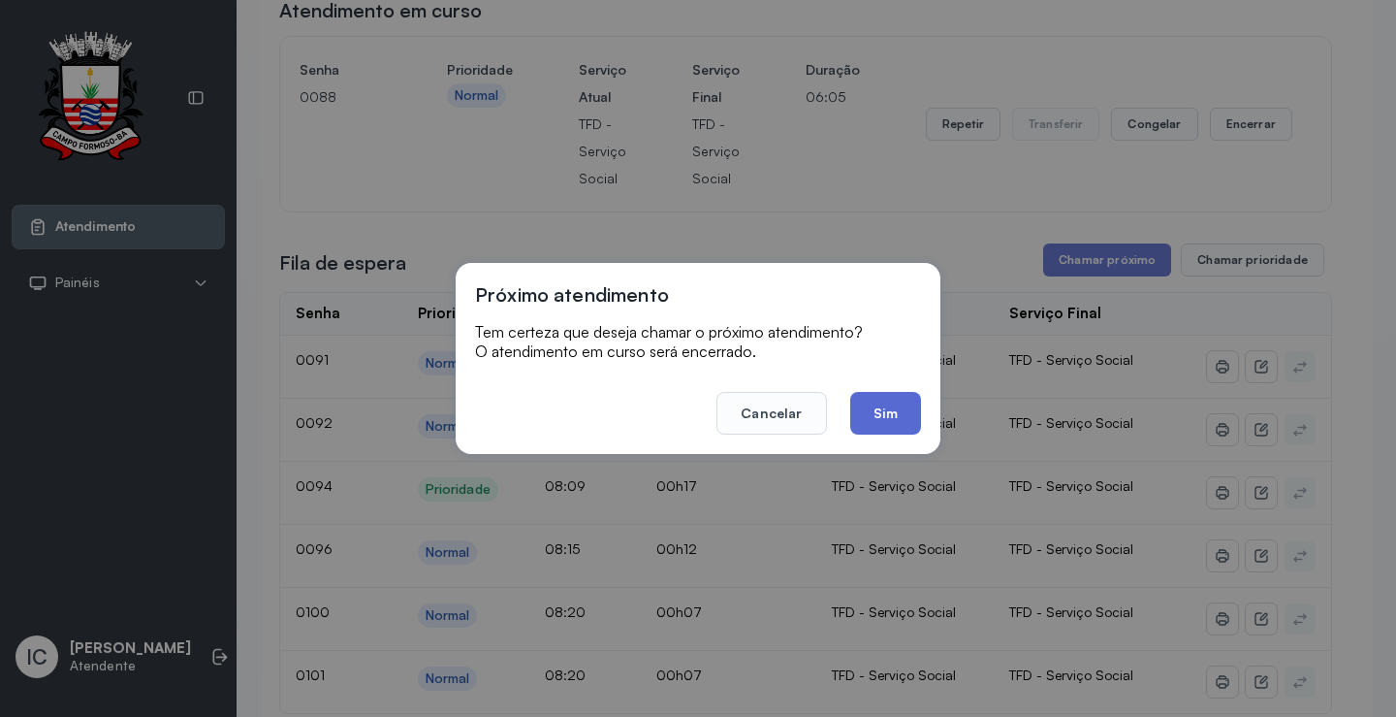
click at [887, 408] on button "Sim" at bounding box center [885, 413] width 71 height 43
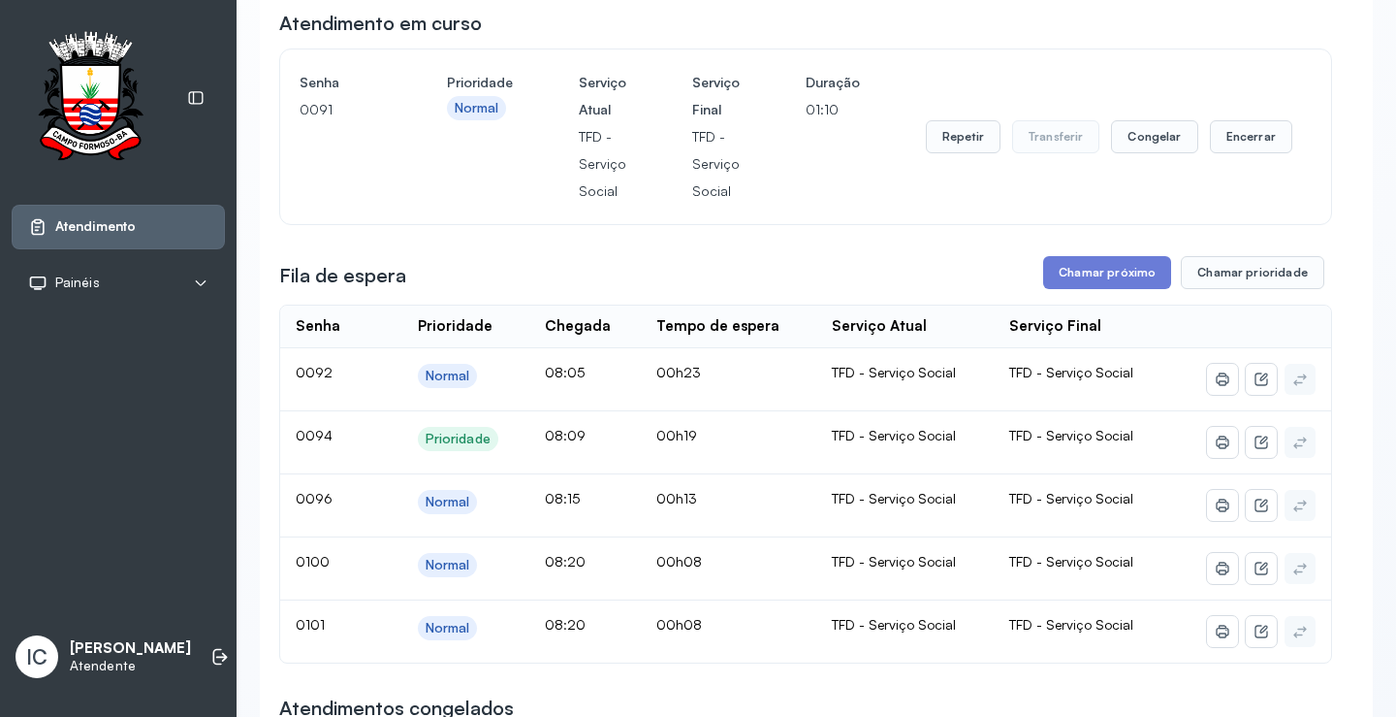
scroll to position [0, 0]
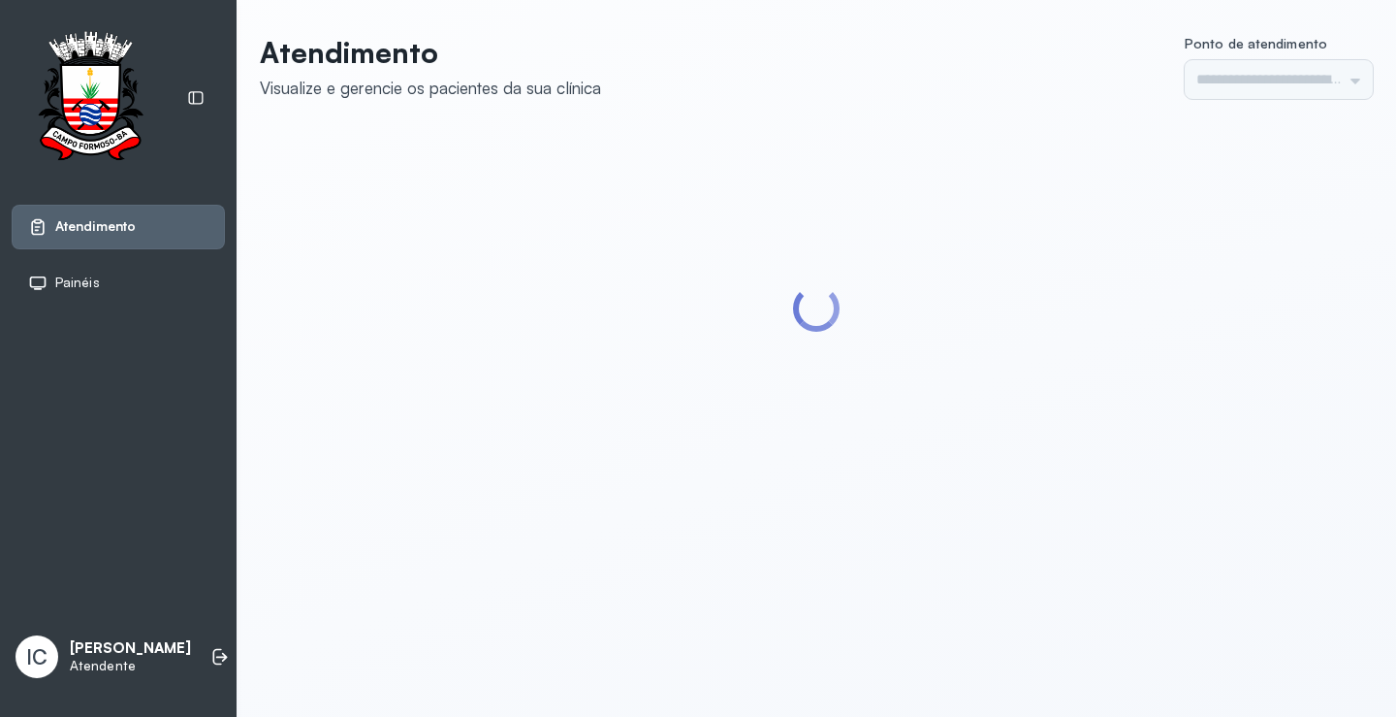
type input "*********"
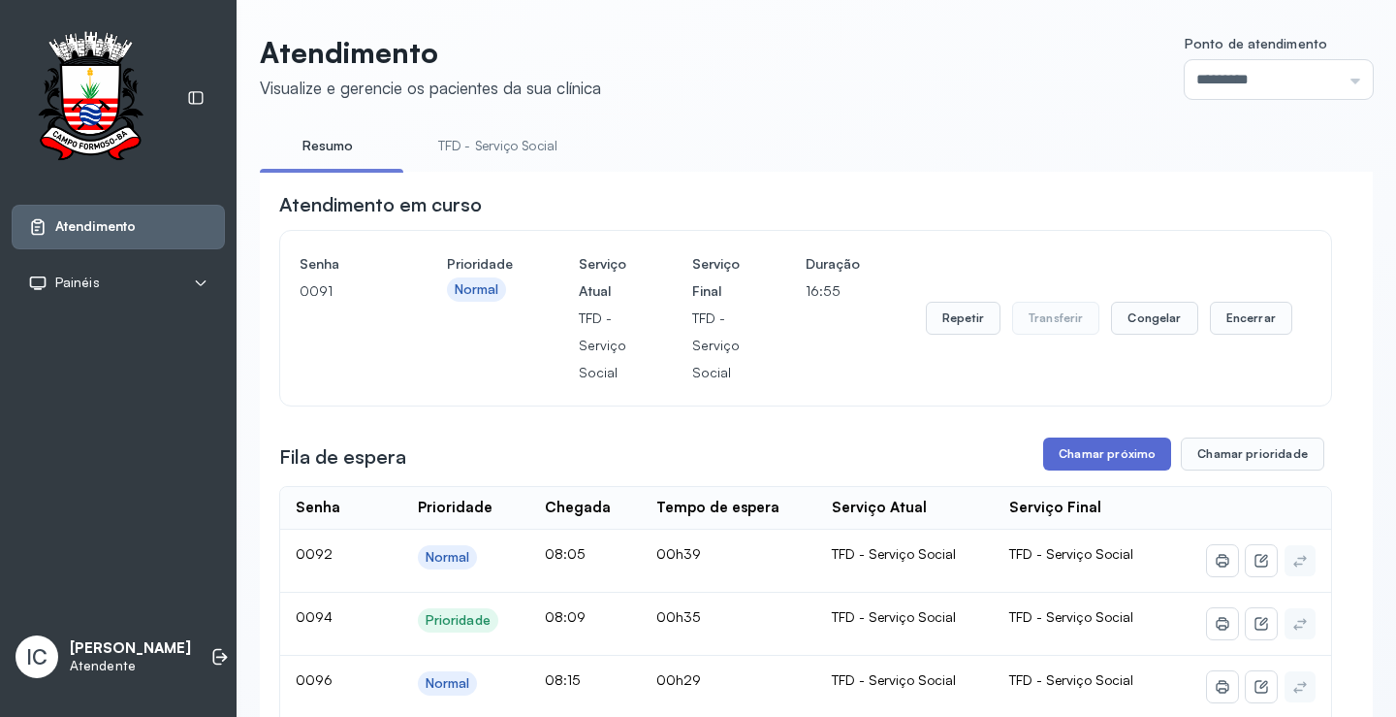
click at [1080, 462] on button "Chamar próximo" at bounding box center [1107, 453] width 128 height 33
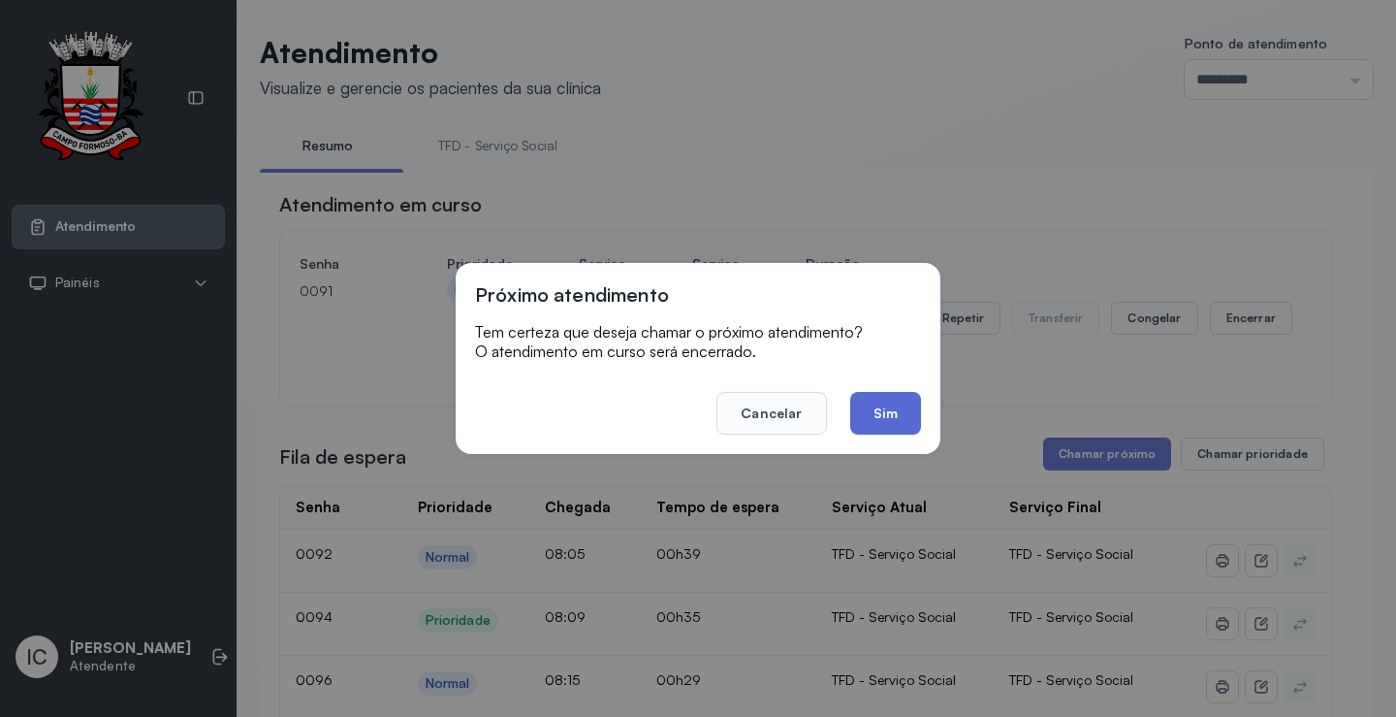
click at [877, 413] on button "Sim" at bounding box center [885, 413] width 71 height 43
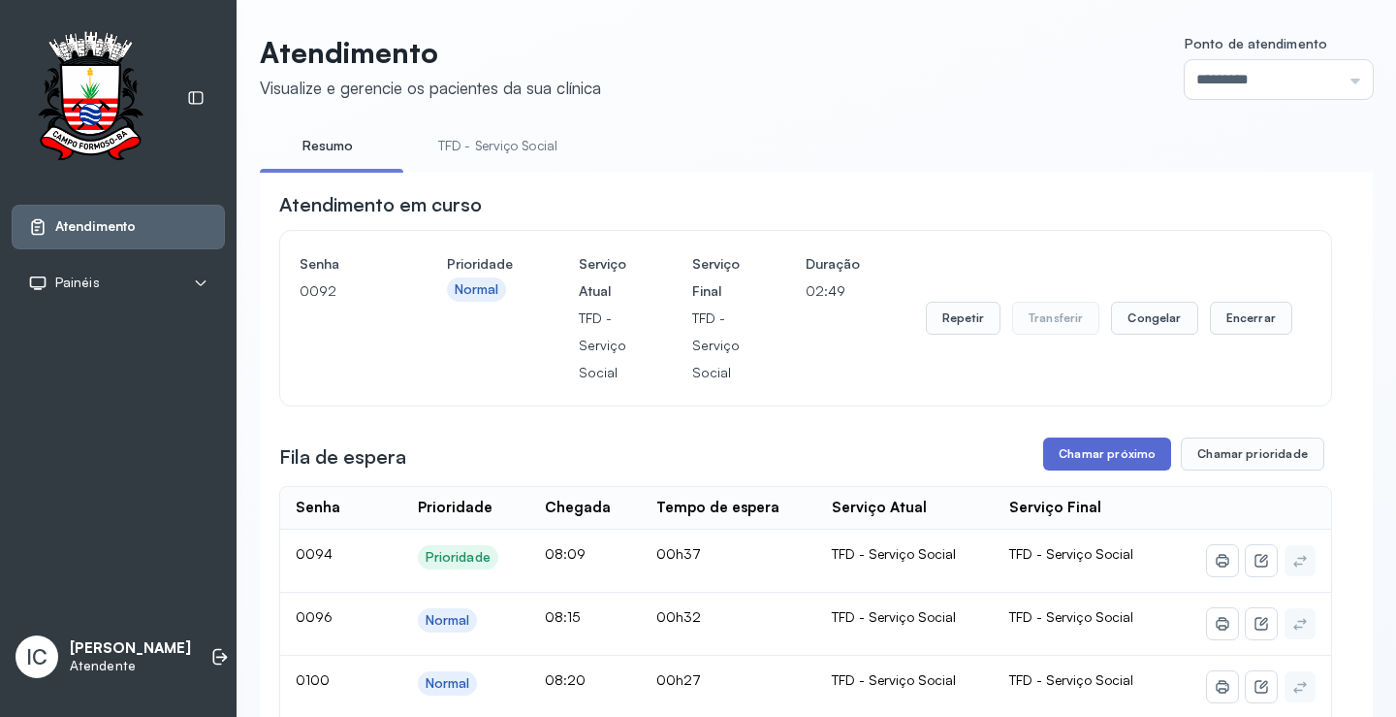
click at [1136, 463] on button "Chamar próximo" at bounding box center [1107, 453] width 128 height 33
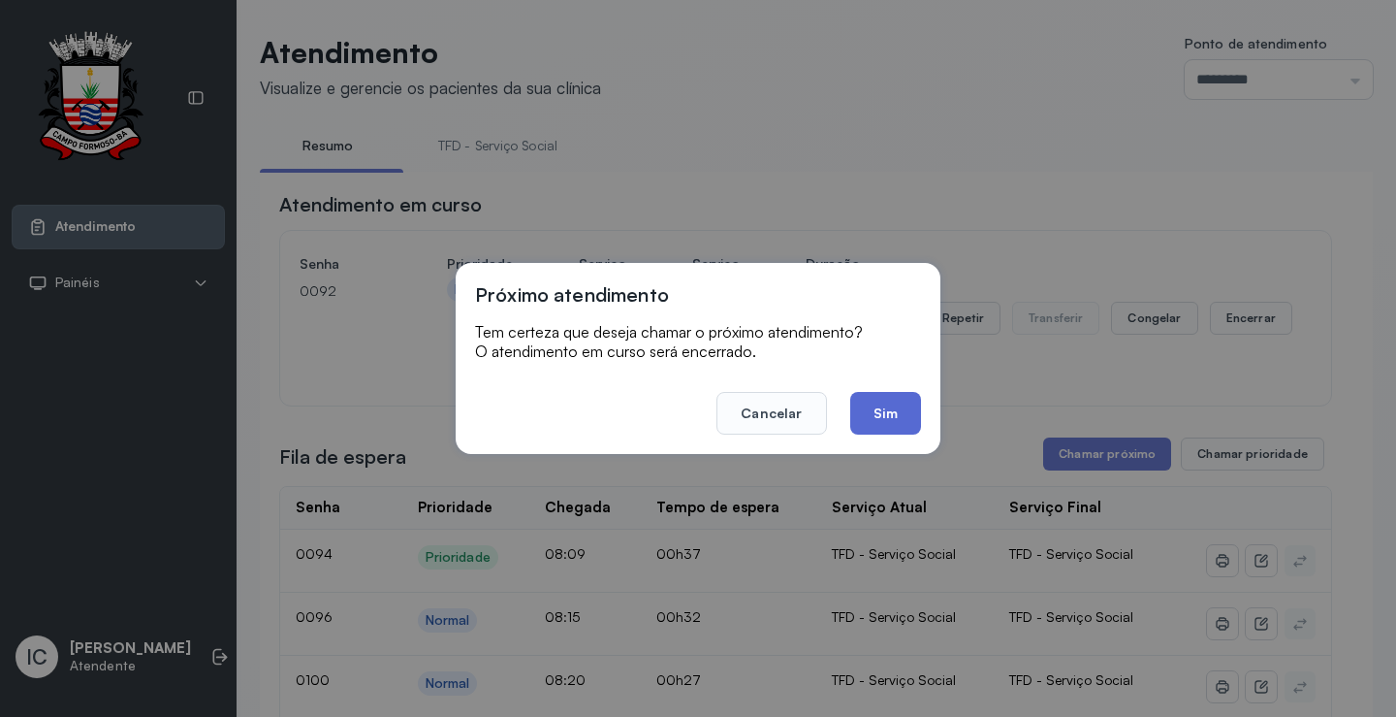
click at [892, 405] on button "Sim" at bounding box center [885, 413] width 71 height 43
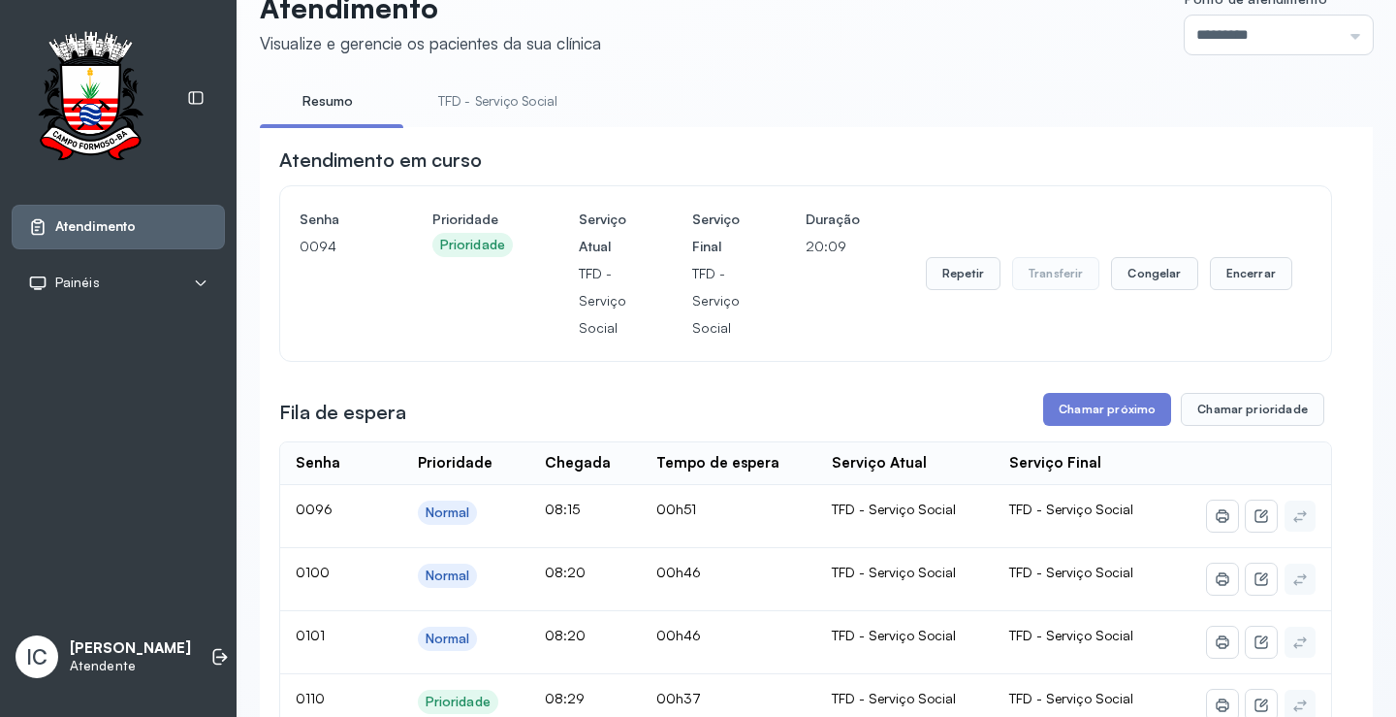
scroll to position [22, 0]
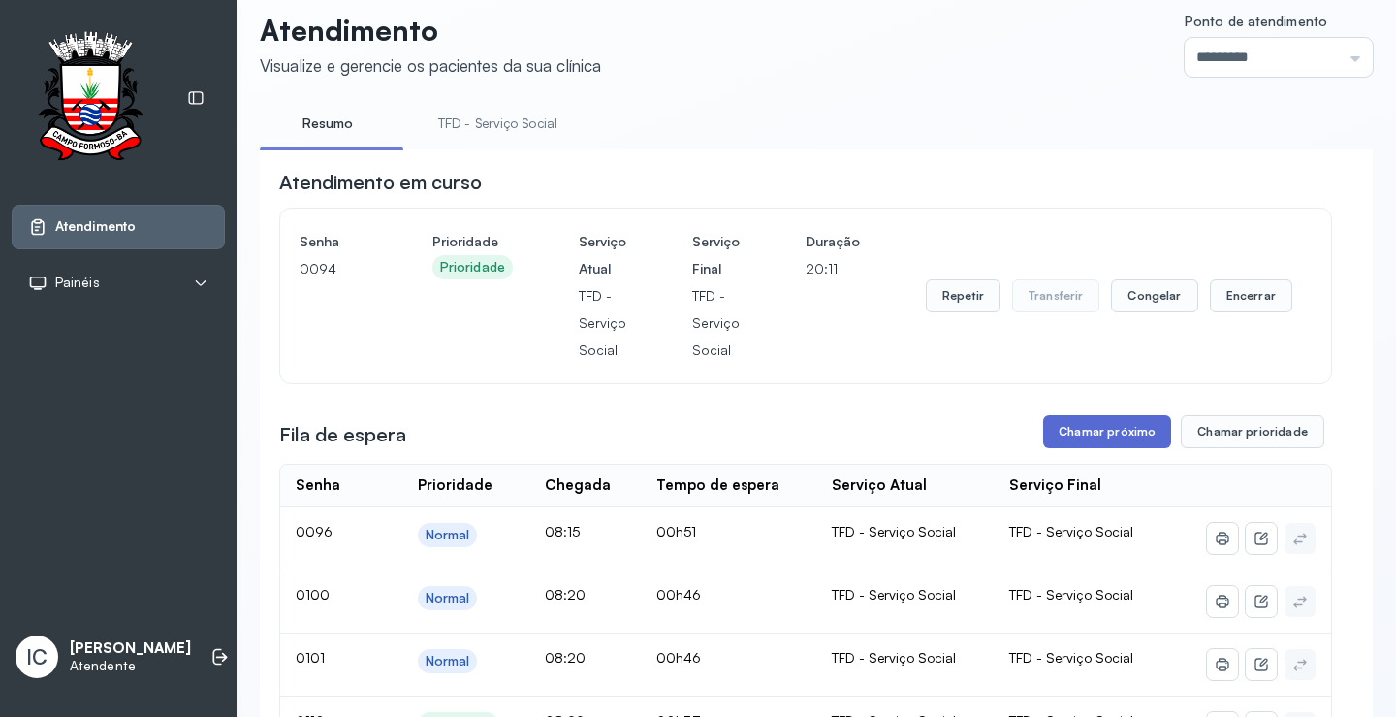
click at [1110, 442] on button "Chamar próximo" at bounding box center [1107, 431] width 128 height 33
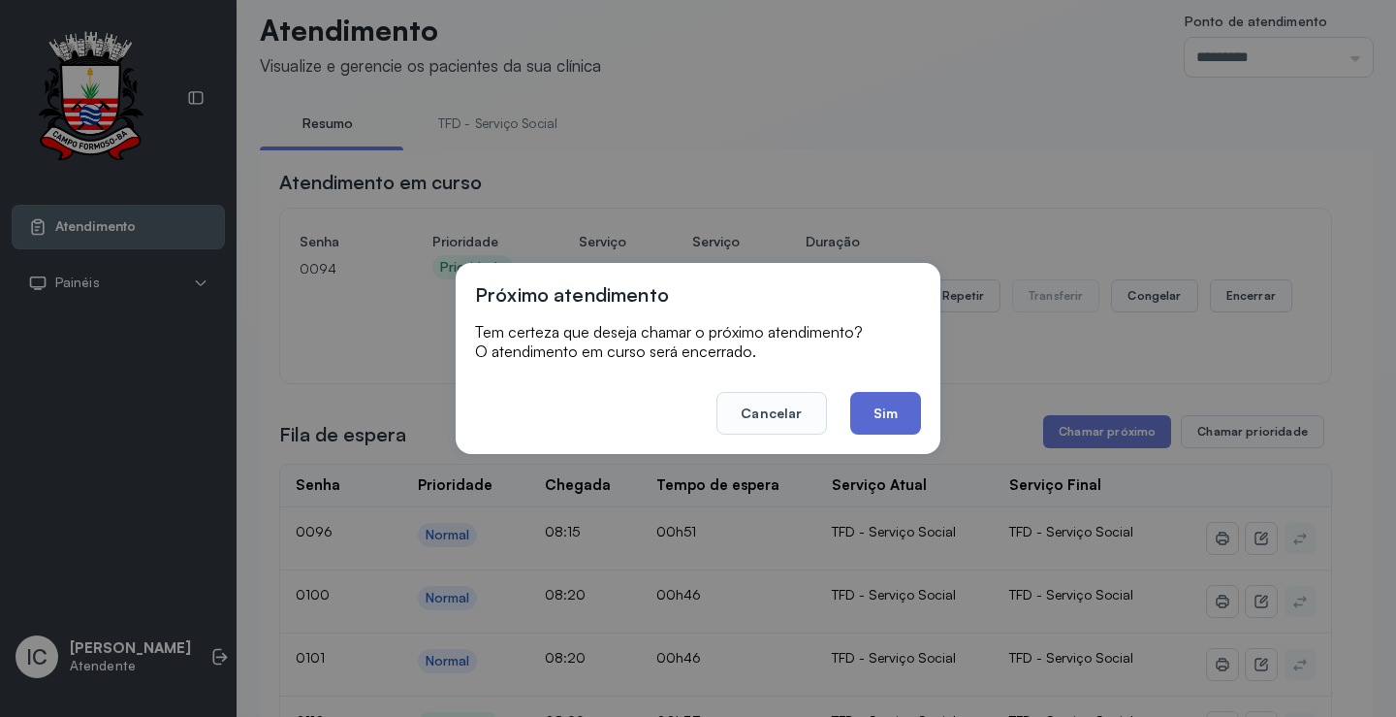
click at [904, 408] on button "Sim" at bounding box center [885, 413] width 71 height 43
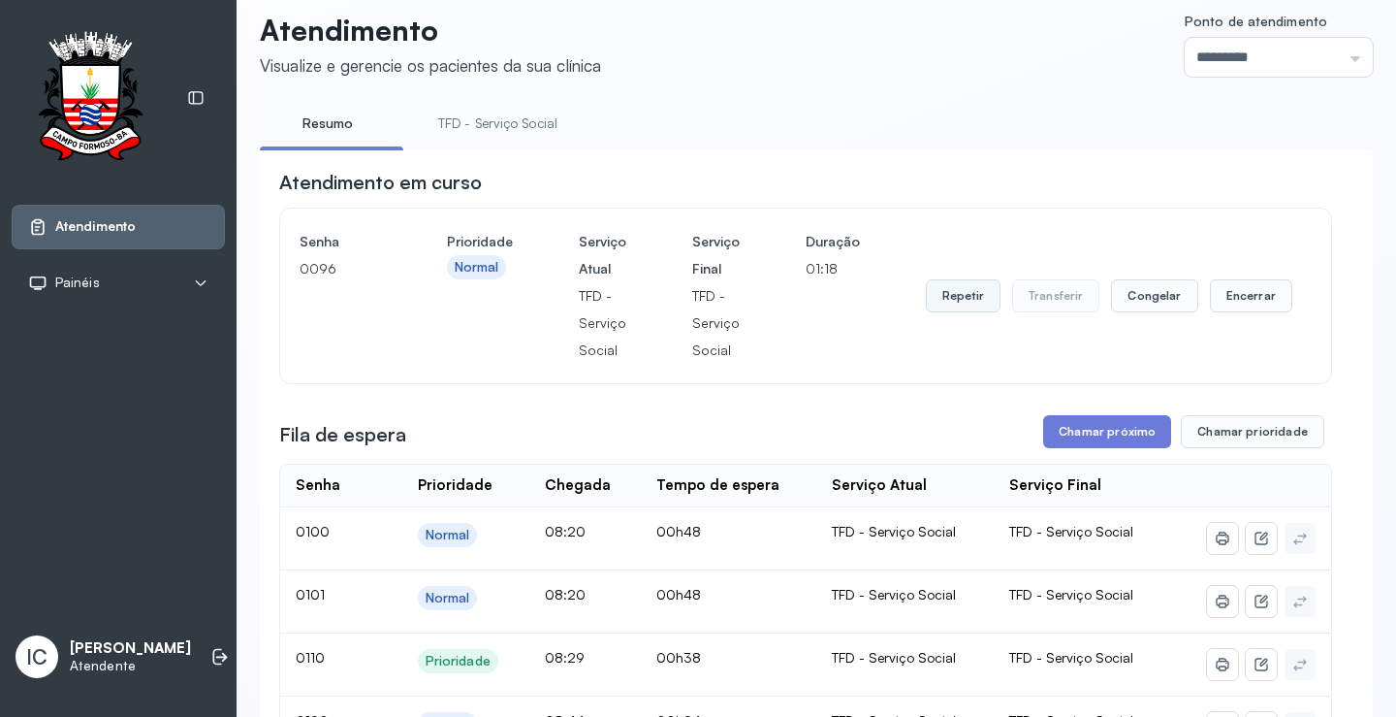
click at [951, 308] on button "Repetir" at bounding box center [963, 295] width 75 height 33
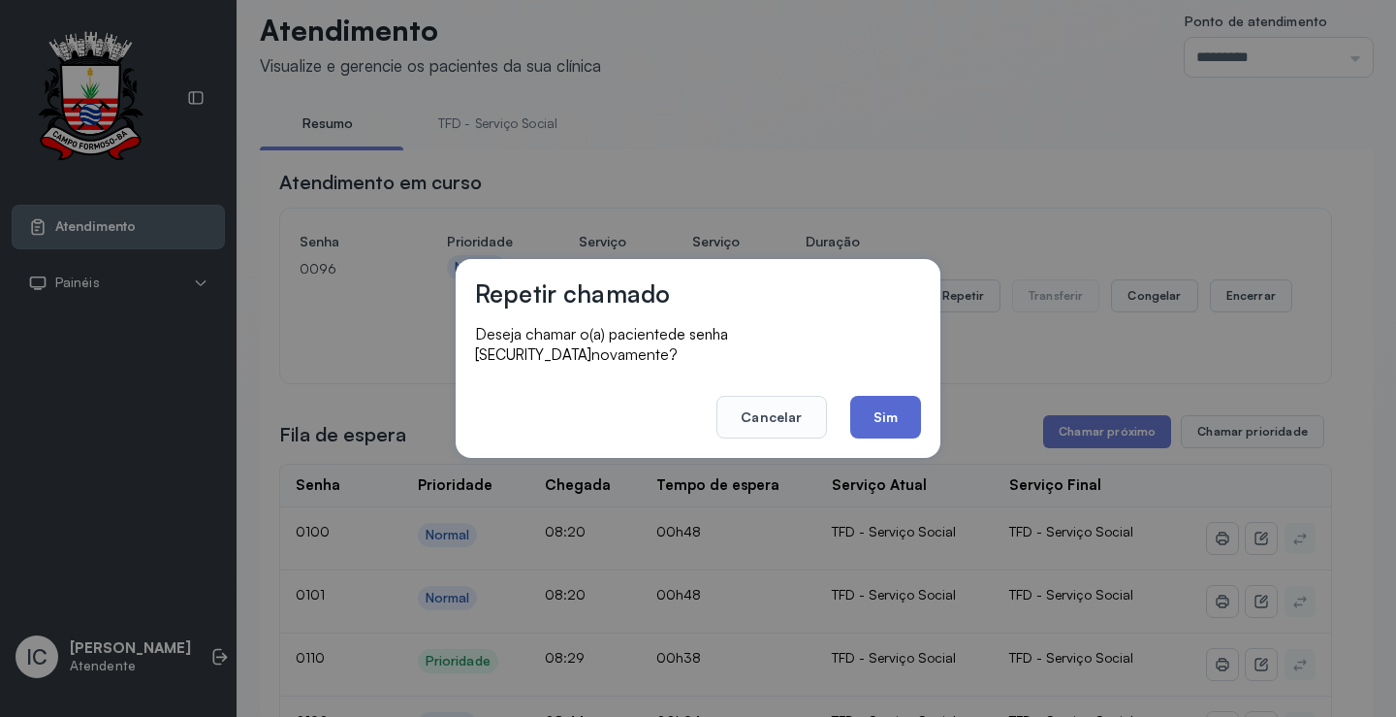
click at [899, 408] on button "Sim" at bounding box center [885, 417] width 71 height 43
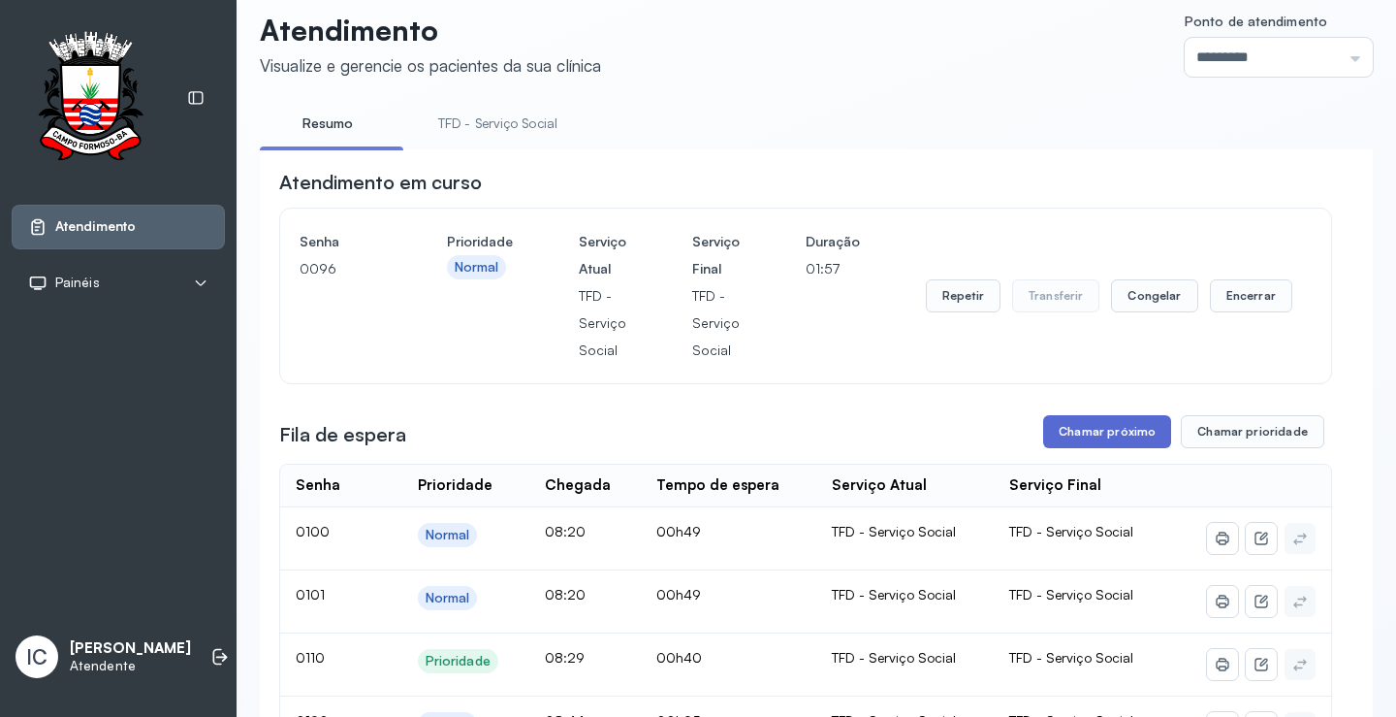
click at [1079, 435] on button "Chamar próximo" at bounding box center [1107, 431] width 128 height 33
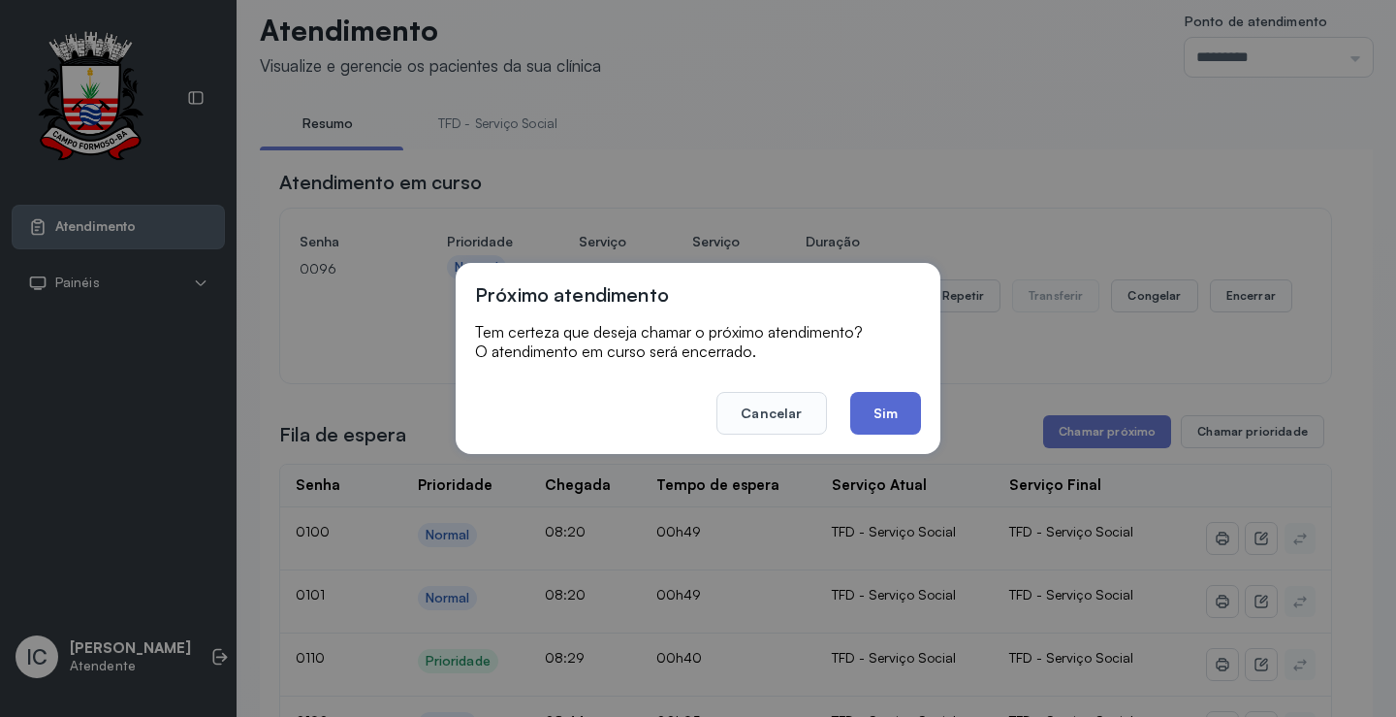
click at [888, 420] on button "Sim" at bounding box center [885, 413] width 71 height 43
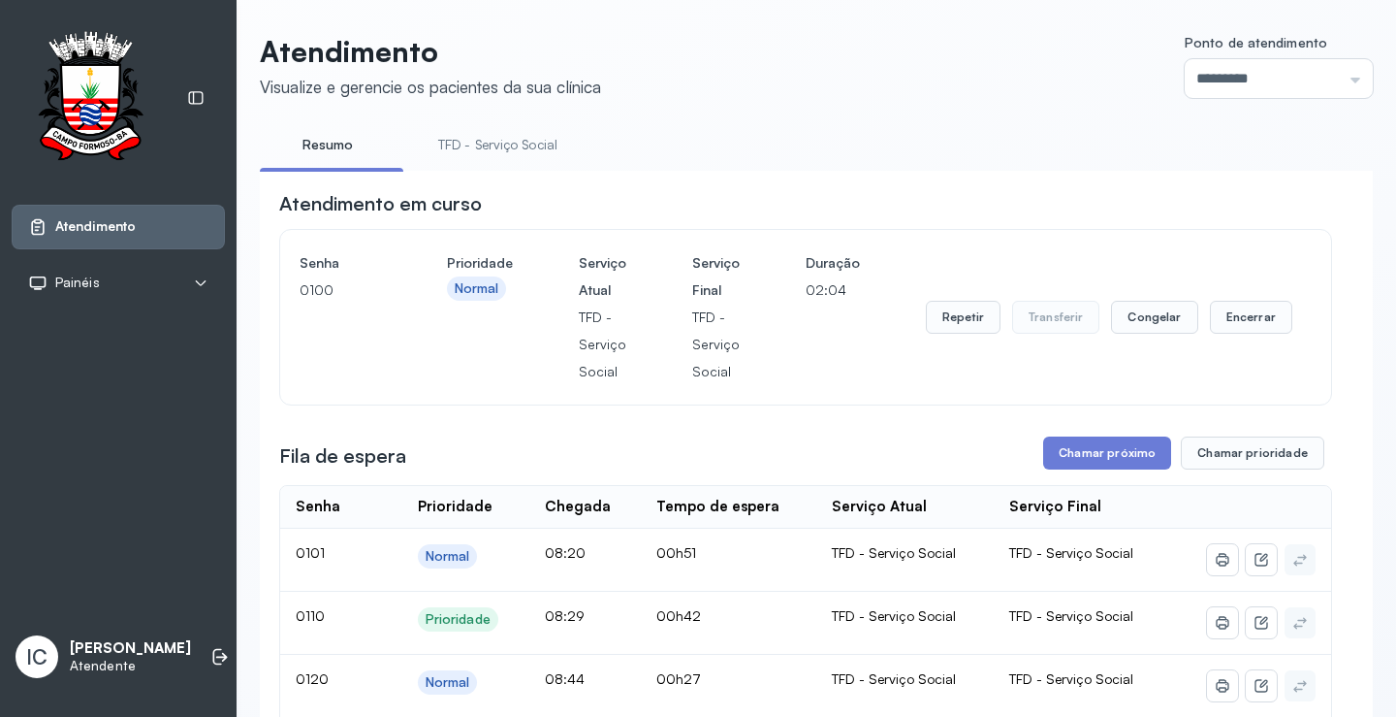
scroll to position [119, 0]
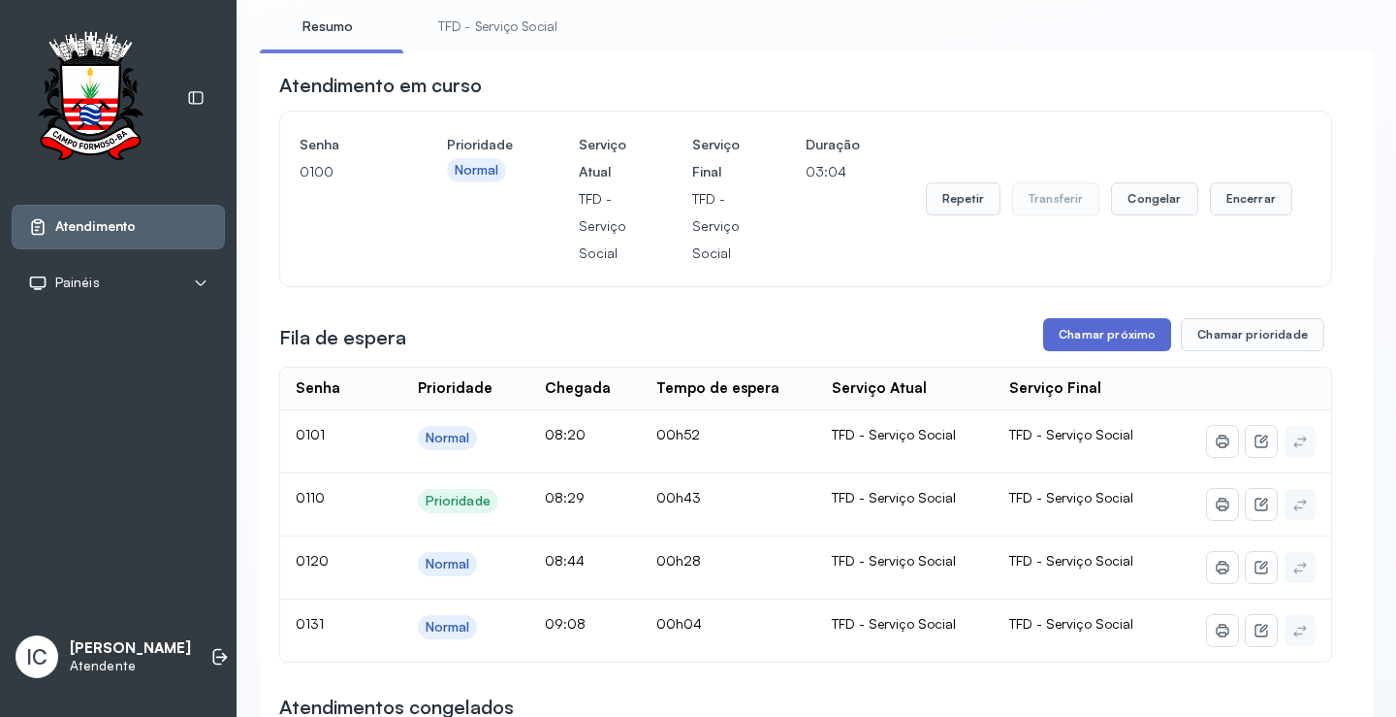
click at [1116, 329] on button "Chamar próximo" at bounding box center [1107, 334] width 128 height 33
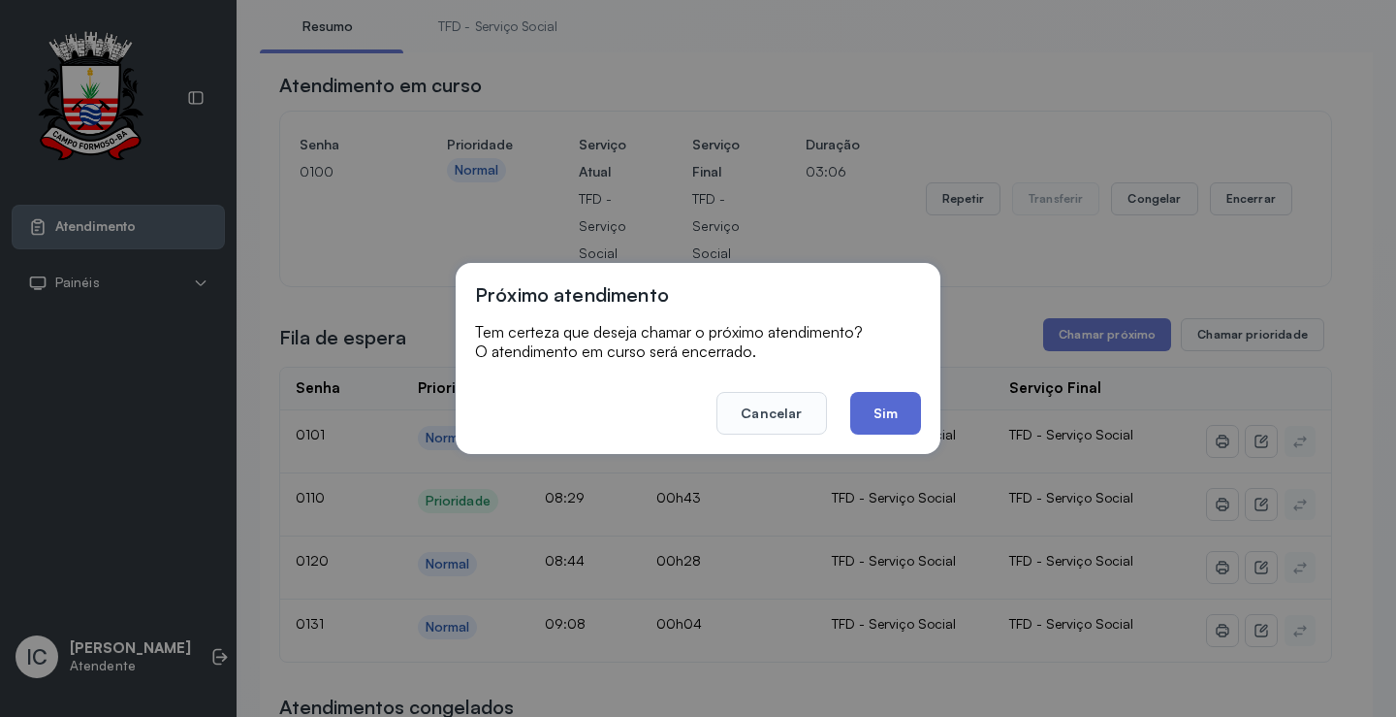
click at [896, 415] on button "Sim" at bounding box center [885, 413] width 71 height 43
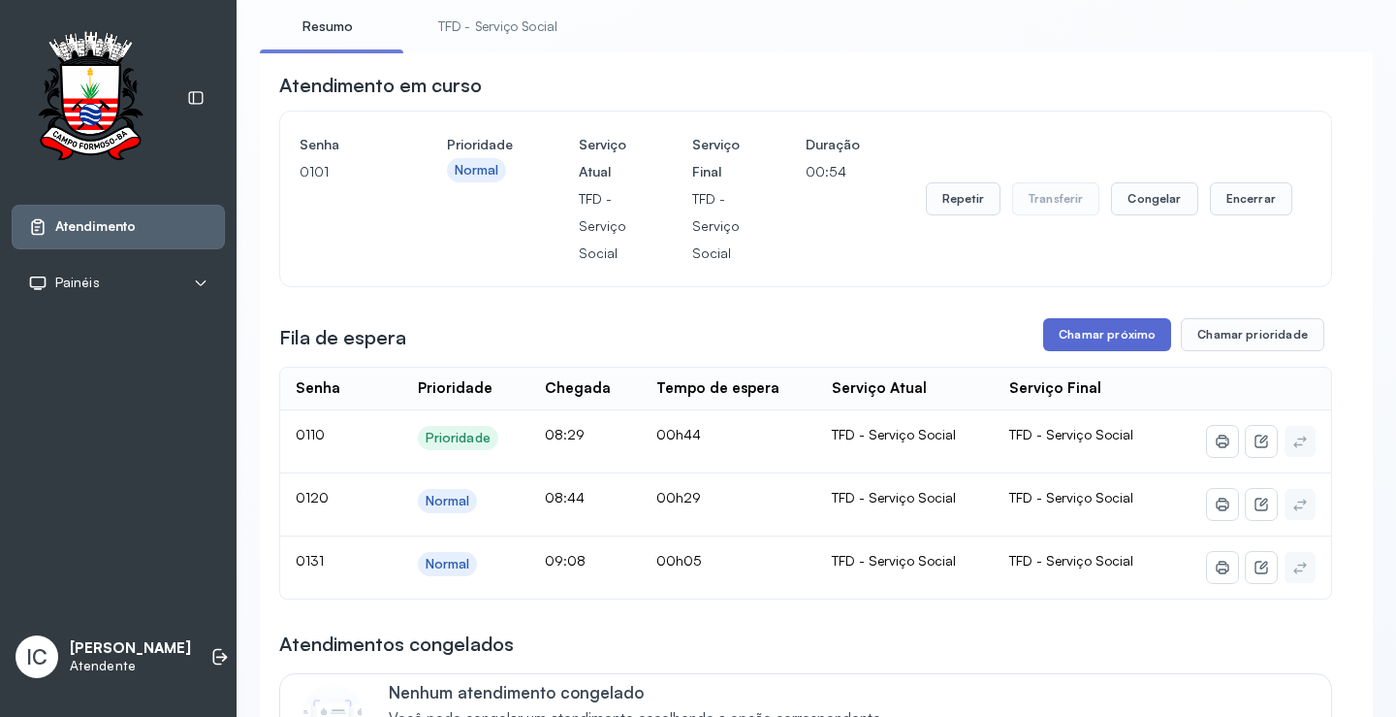
click at [1065, 341] on button "Chamar próximo" at bounding box center [1107, 334] width 128 height 33
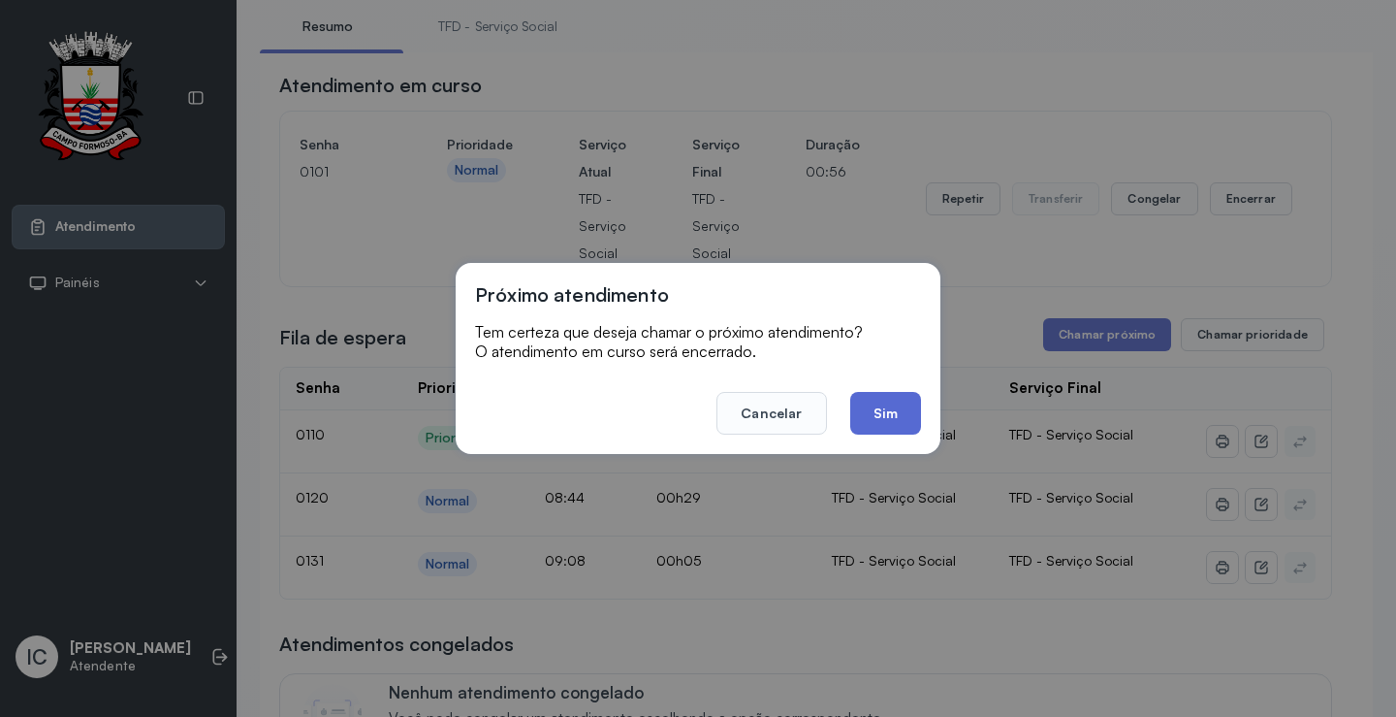
click at [876, 419] on button "Sim" at bounding box center [885, 413] width 71 height 43
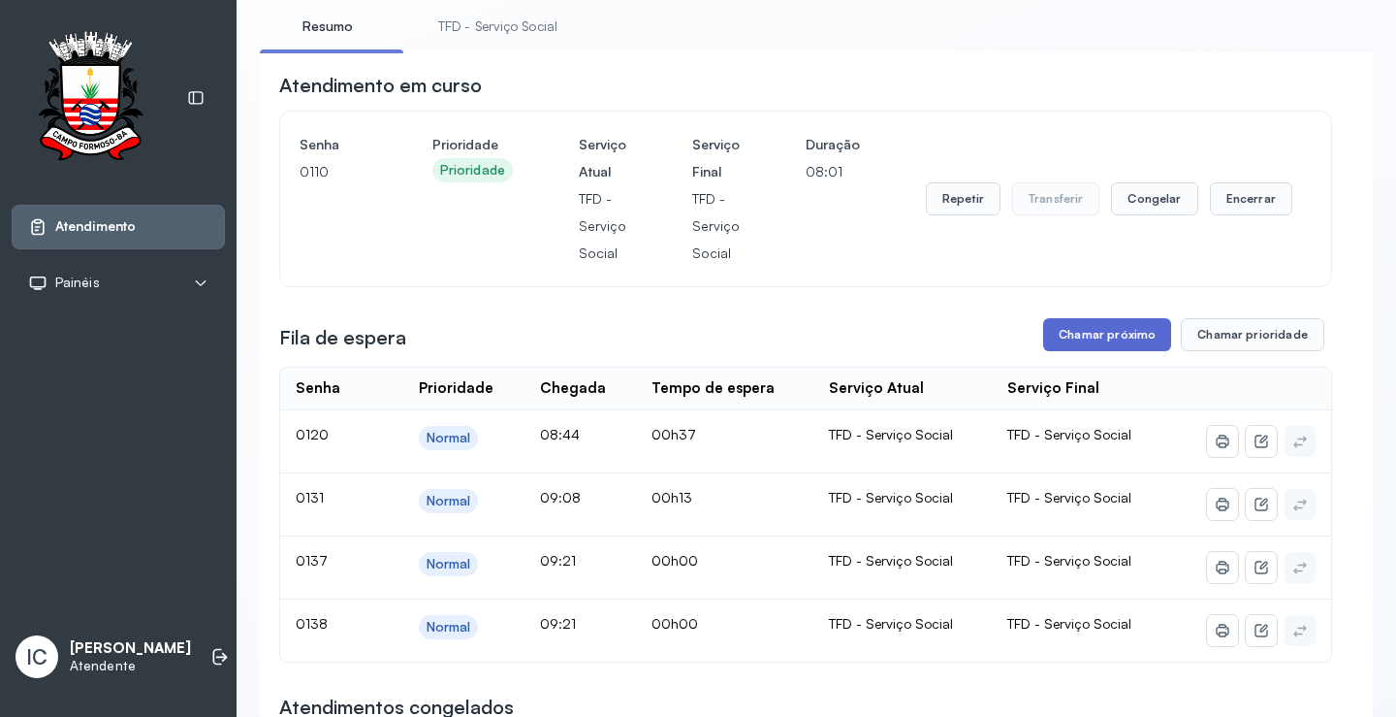
click at [1139, 333] on button "Chamar próximo" at bounding box center [1107, 334] width 128 height 33
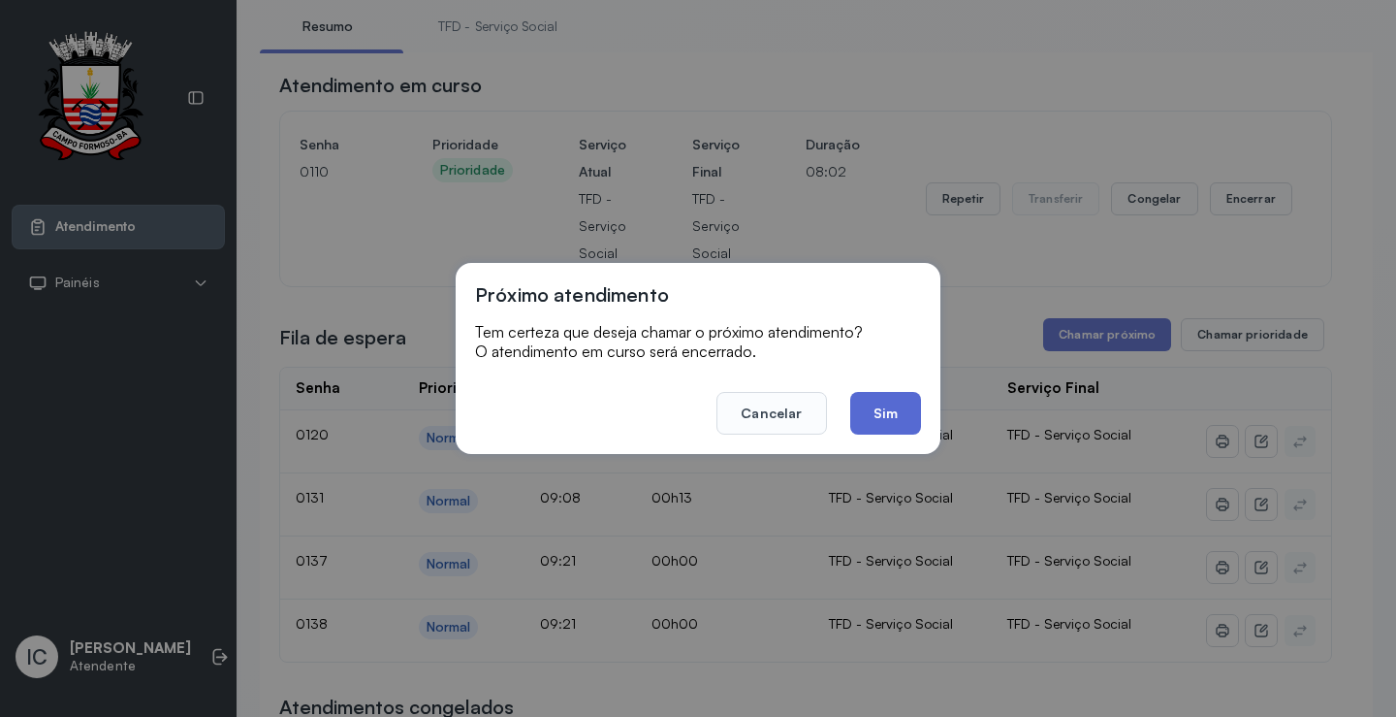
click at [887, 415] on button "Sim" at bounding box center [885, 413] width 71 height 43
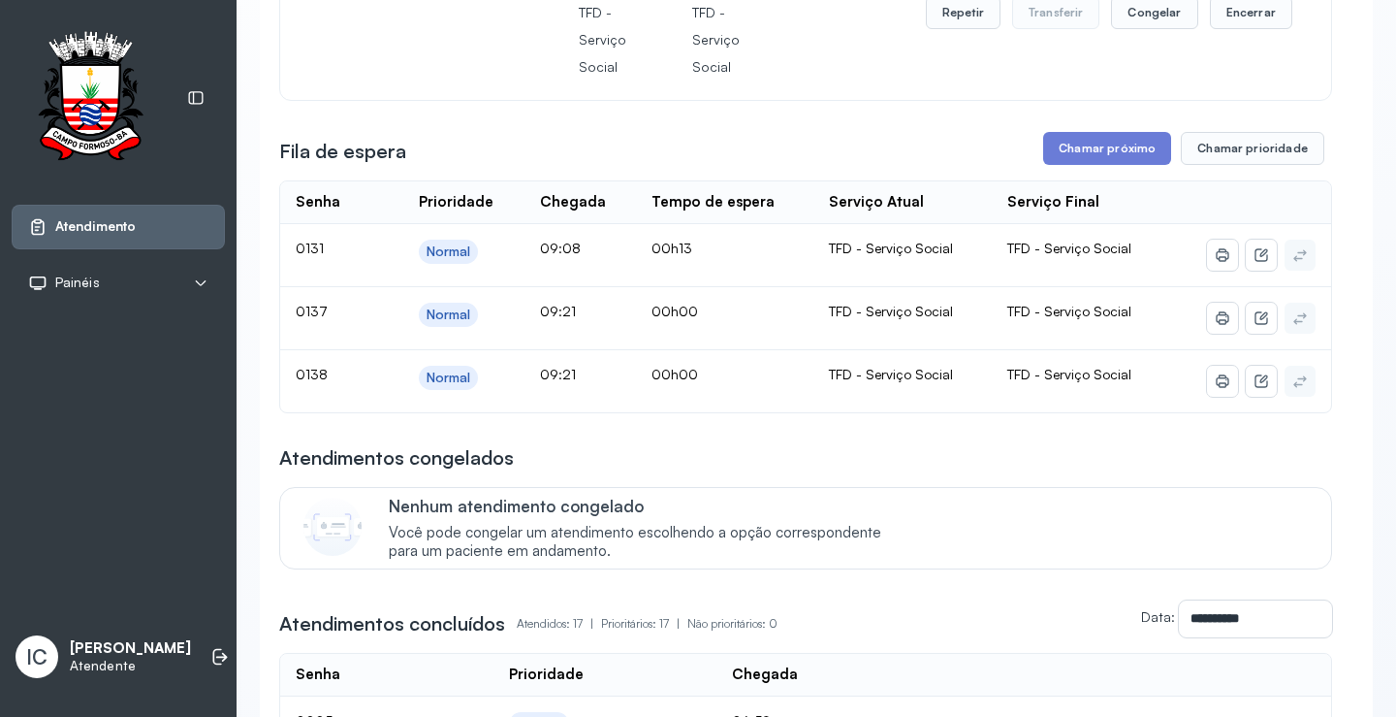
scroll to position [274, 0]
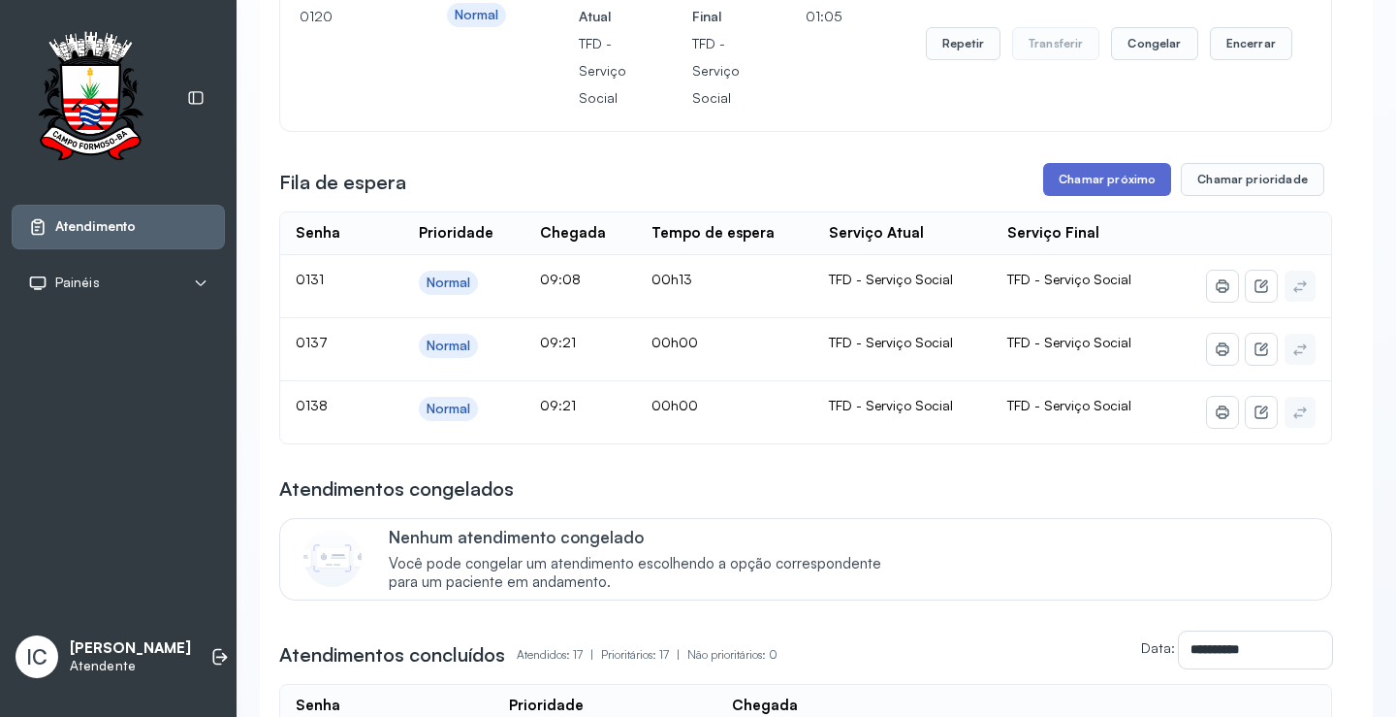
click at [1105, 188] on button "Chamar próximo" at bounding box center [1107, 179] width 128 height 33
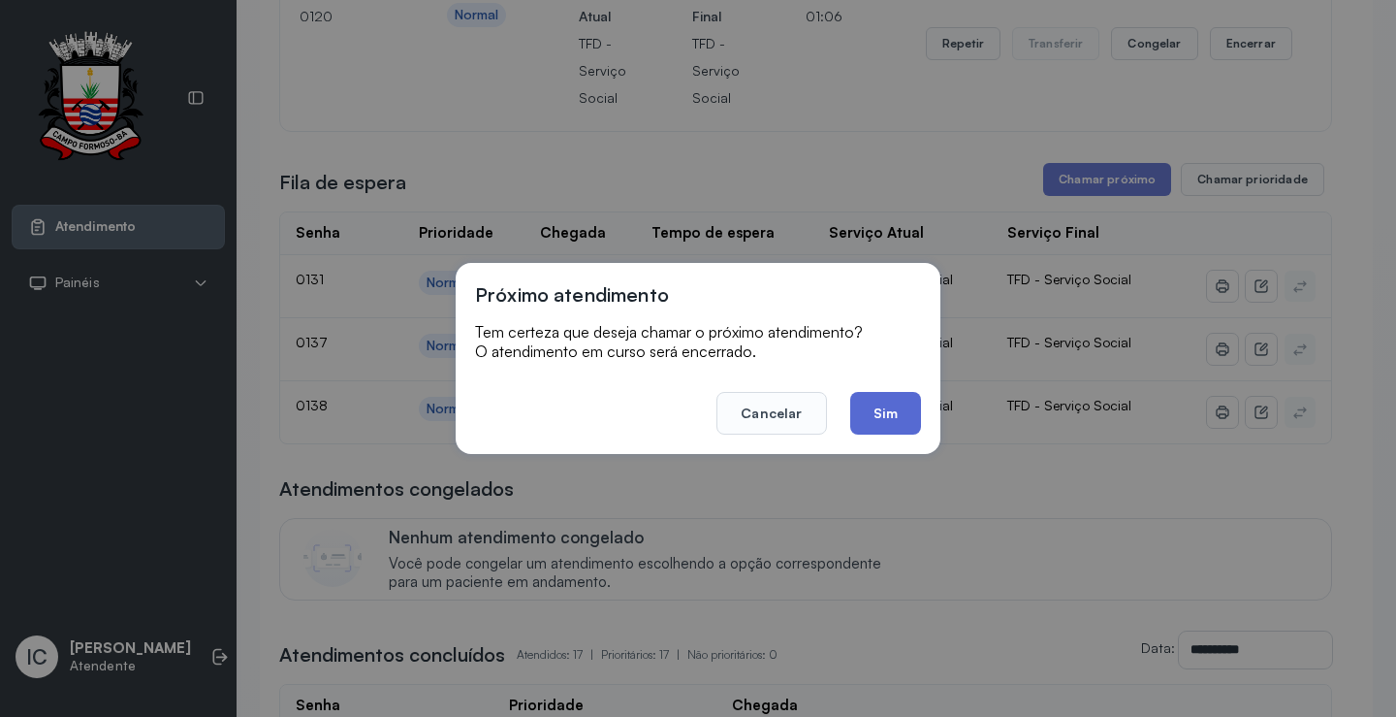
click at [907, 417] on button "Sim" at bounding box center [885, 413] width 71 height 43
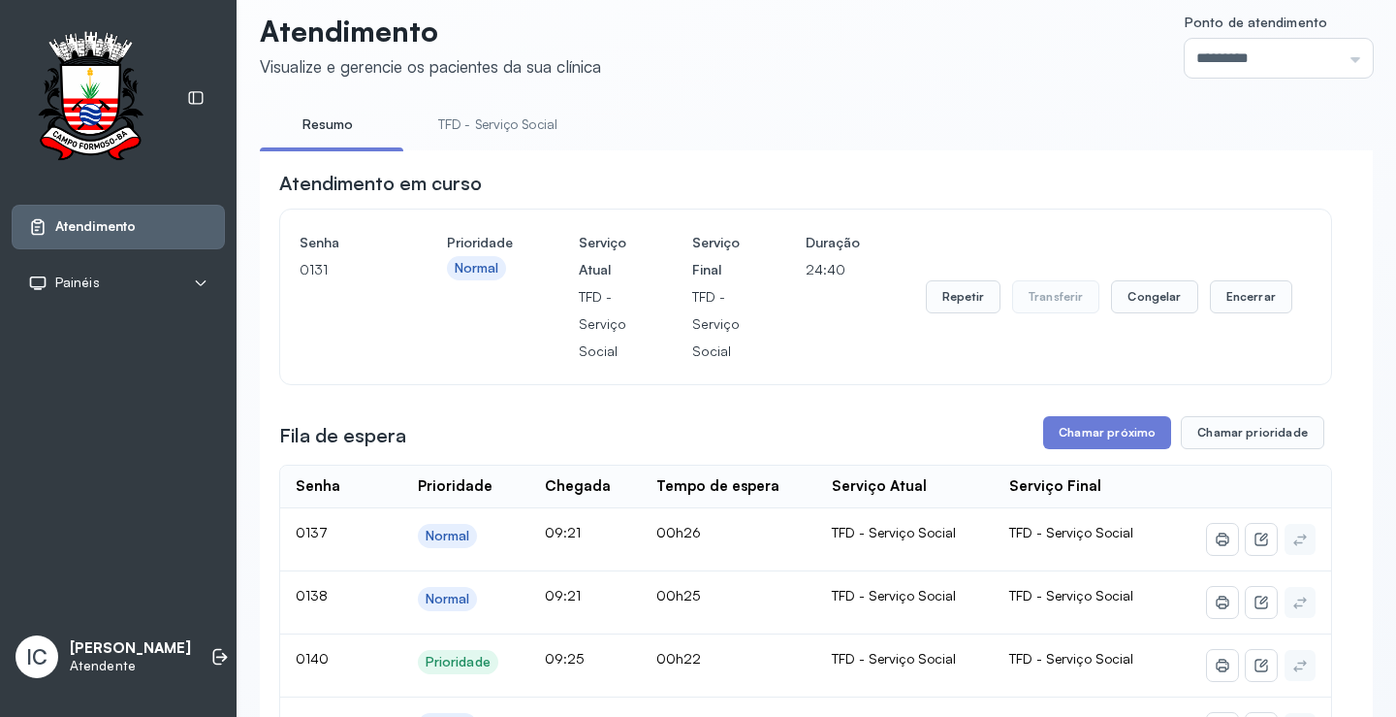
scroll to position [0, 0]
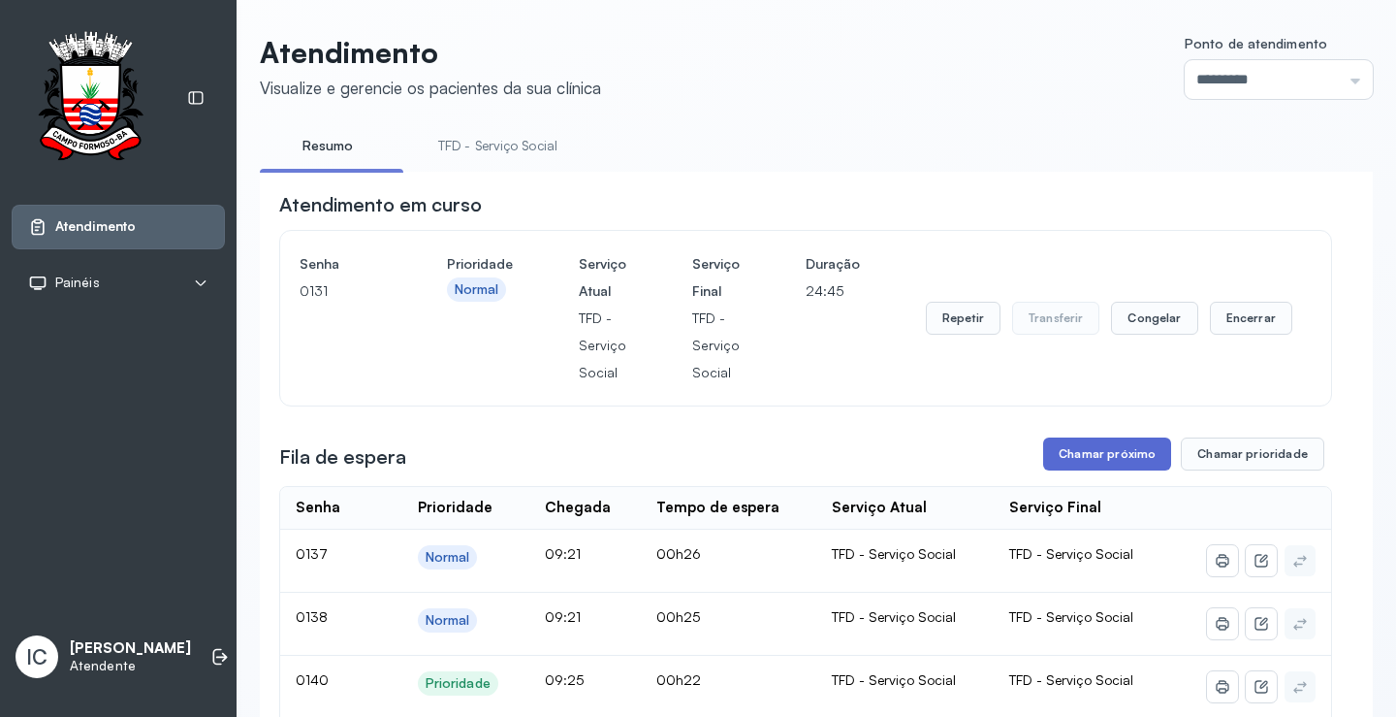
click at [1067, 462] on button "Chamar próximo" at bounding box center [1107, 453] width 128 height 33
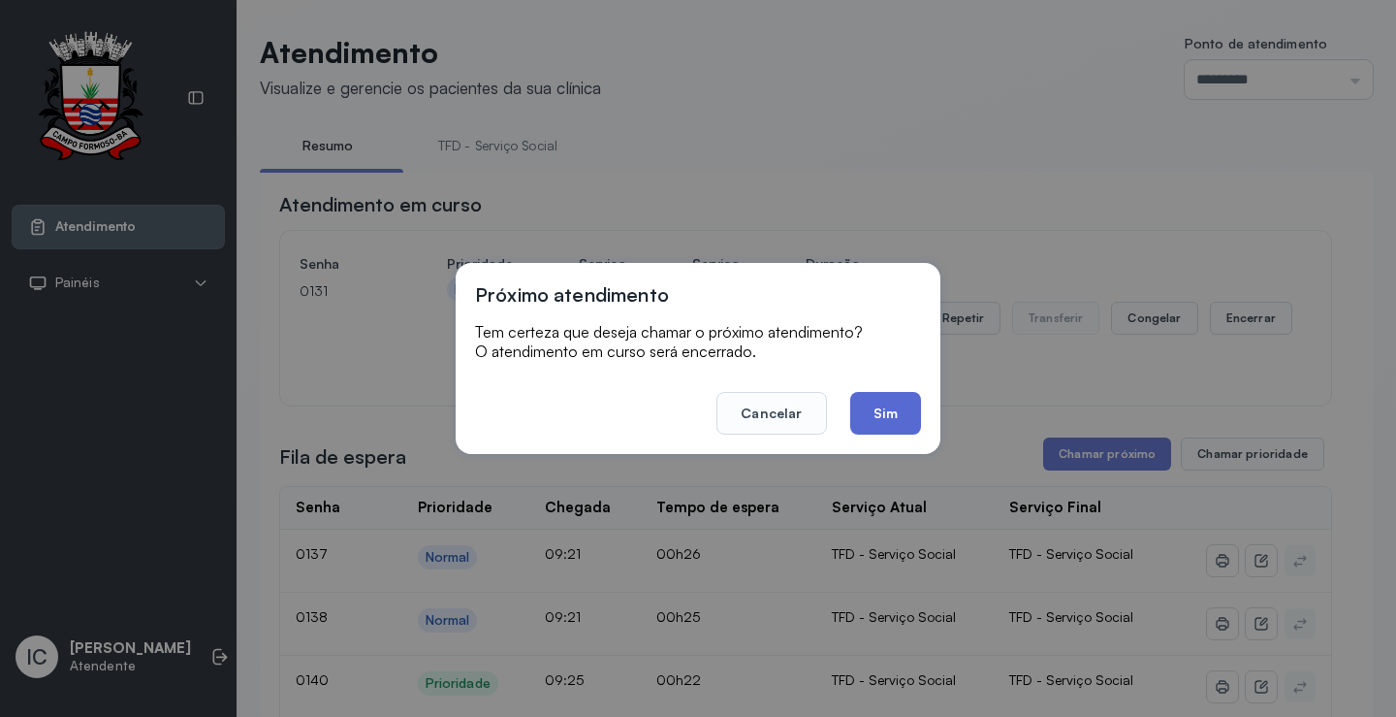
click at [890, 419] on button "Sim" at bounding box center [885, 413] width 71 height 43
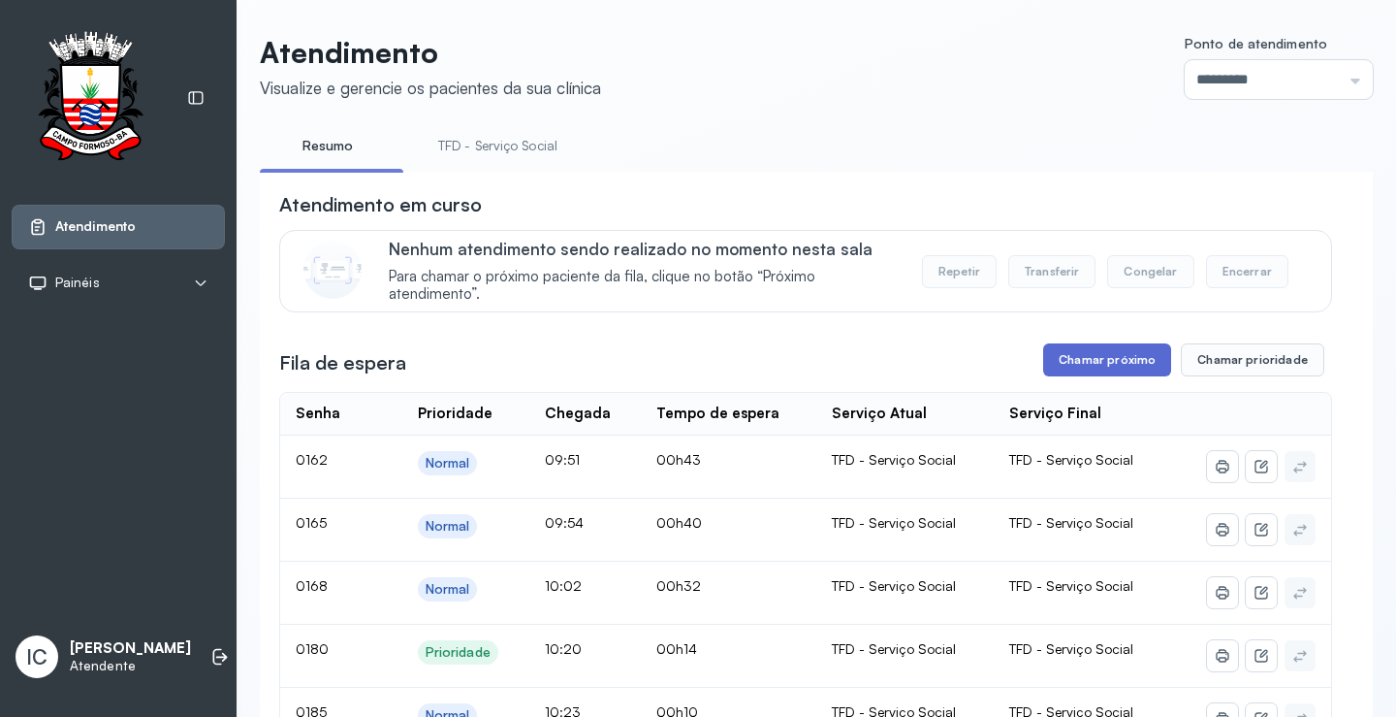
click at [1120, 364] on button "Chamar próximo" at bounding box center [1107, 359] width 128 height 33
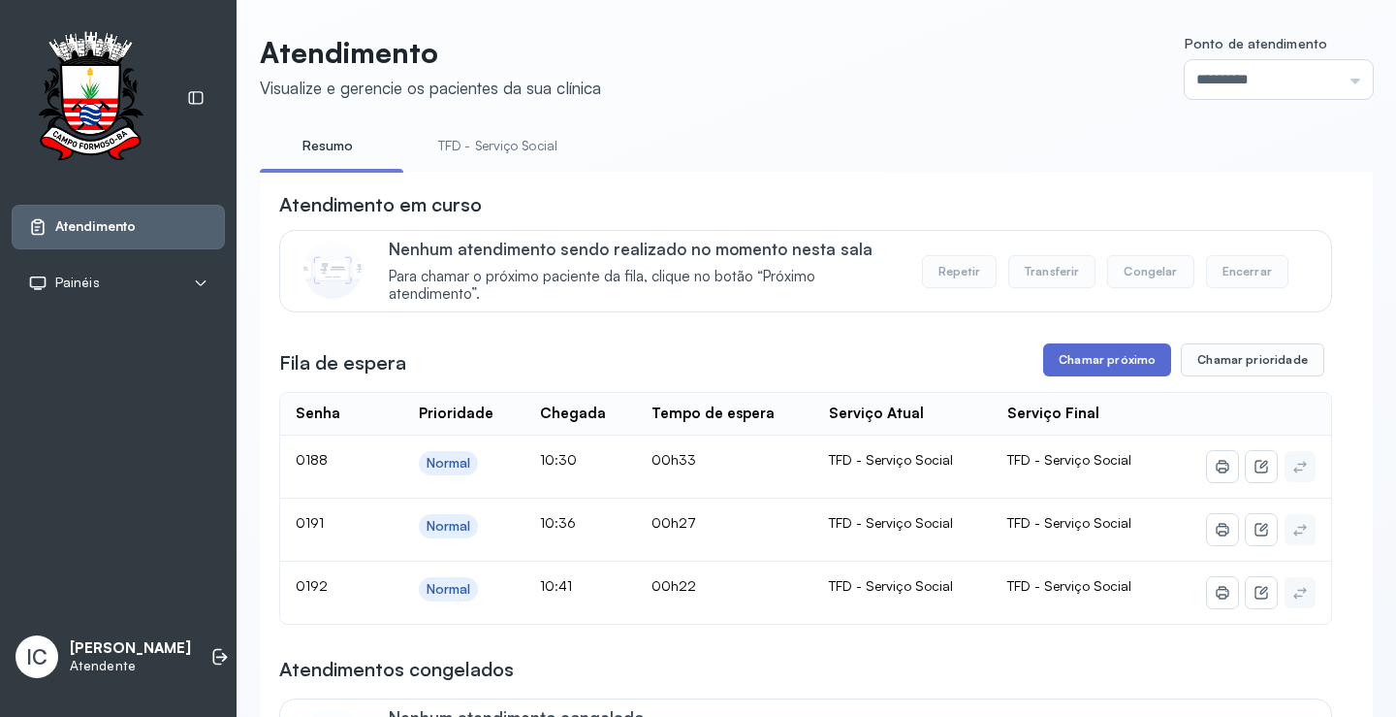
click at [1095, 356] on button "Chamar próximo" at bounding box center [1107, 359] width 128 height 33
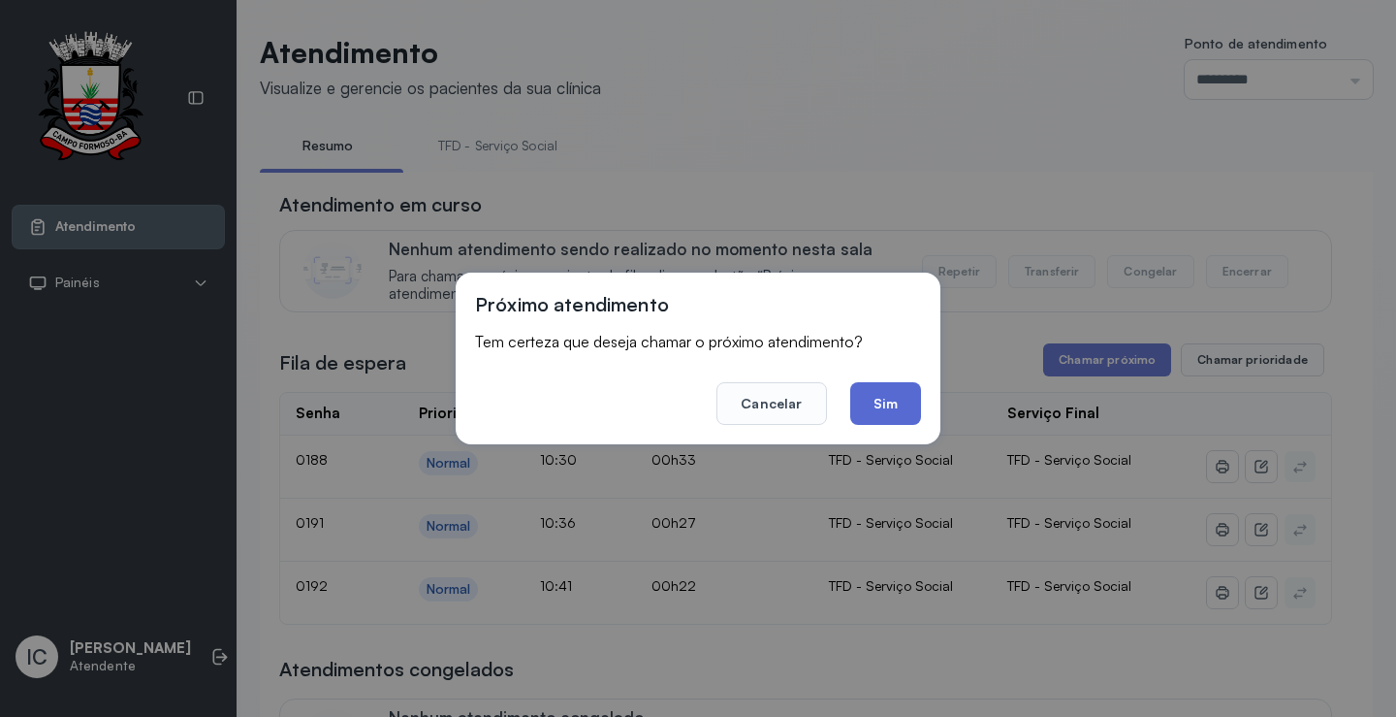
click at [898, 410] on button "Sim" at bounding box center [885, 403] width 71 height 43
